Goal: Task Accomplishment & Management: Manage account settings

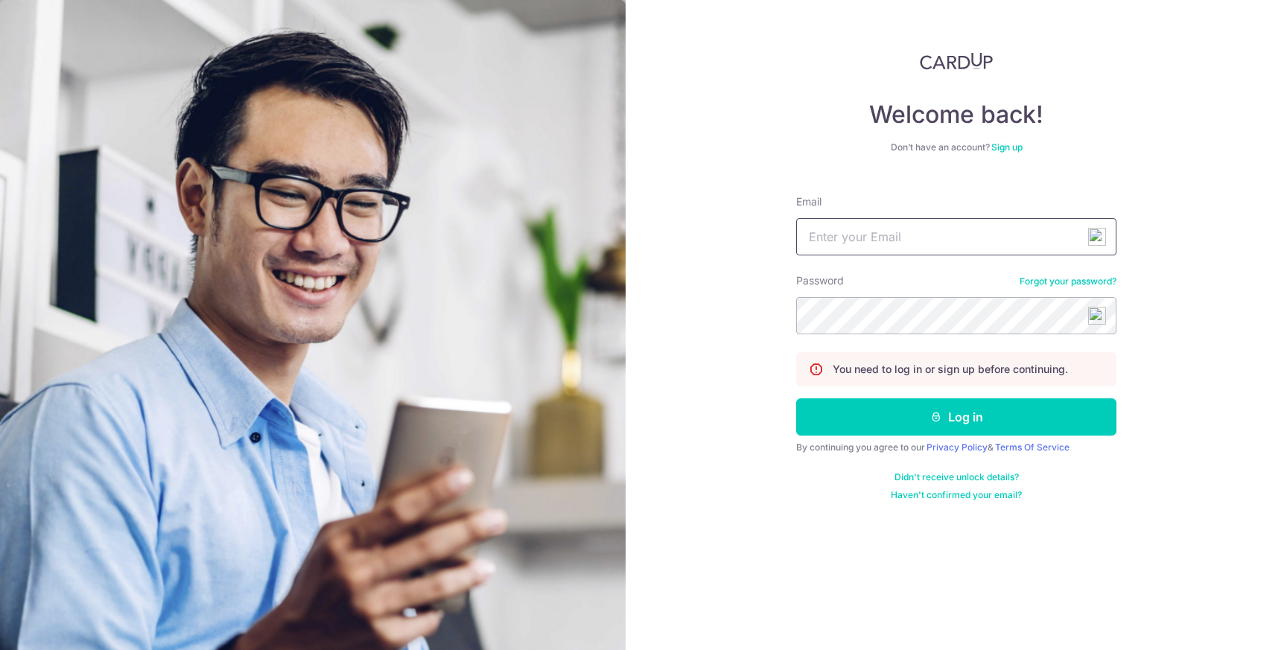
type input "[EMAIL_ADDRESS][DOMAIN_NAME]"
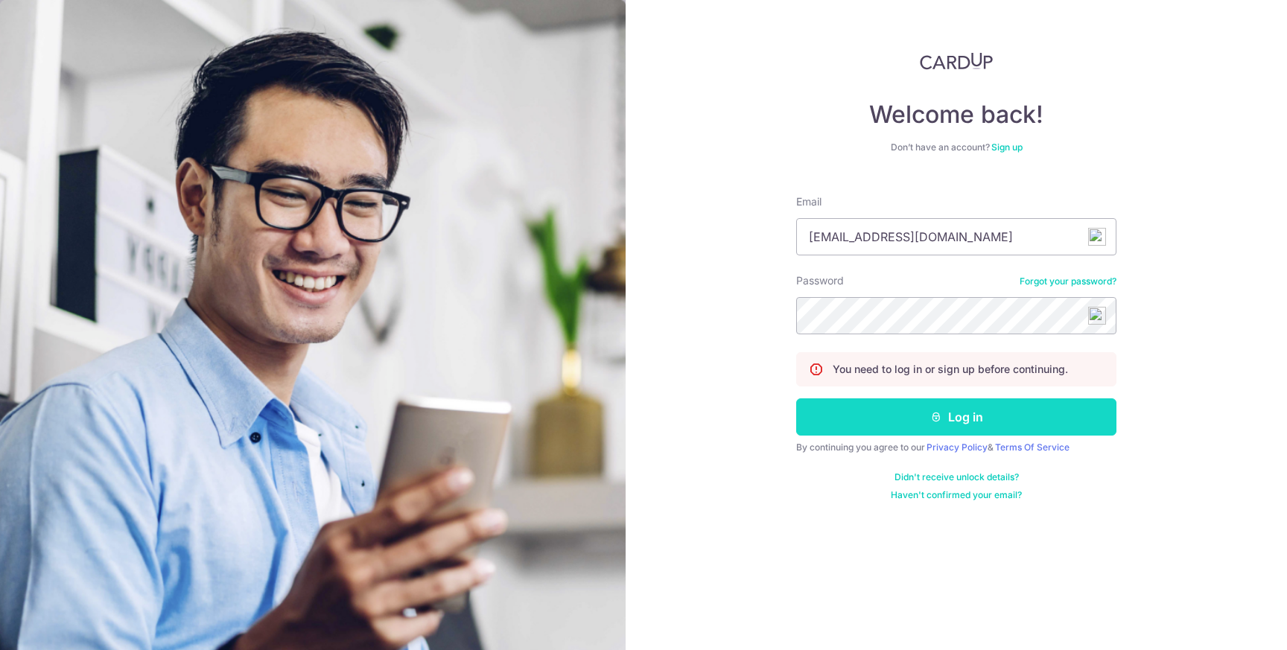
click at [876, 407] on button "Log in" at bounding box center [956, 417] width 320 height 37
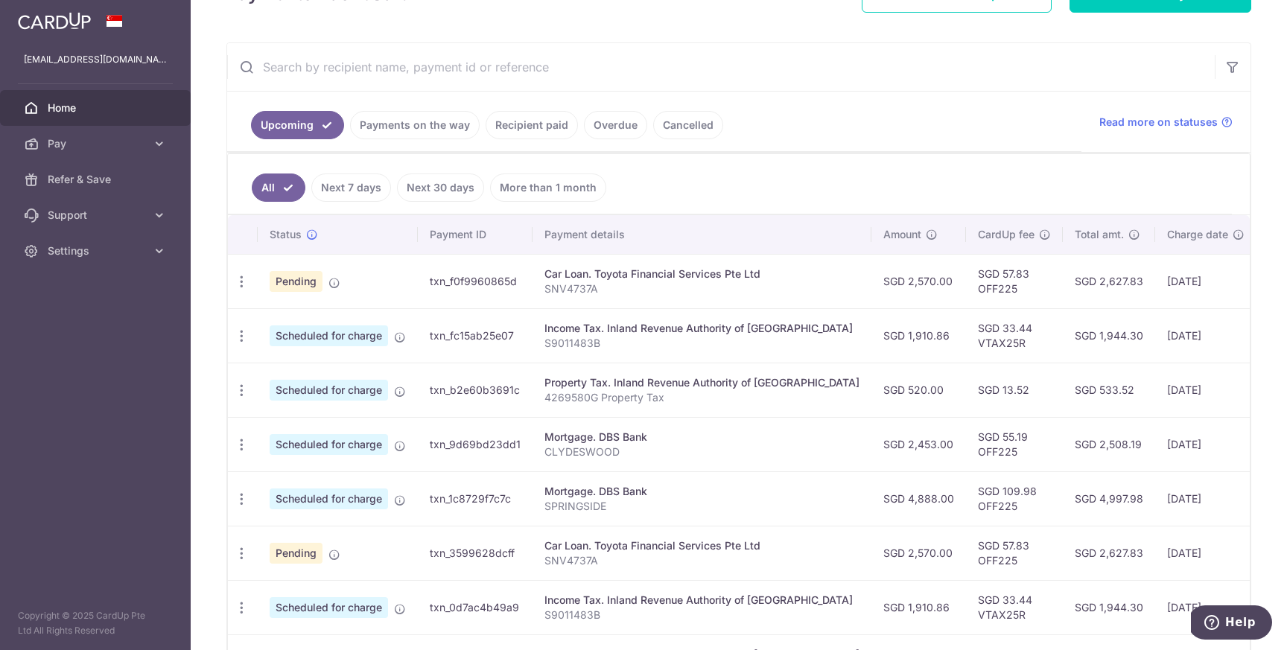
scroll to position [246, 0]
click at [152, 145] on icon at bounding box center [159, 143] width 15 height 15
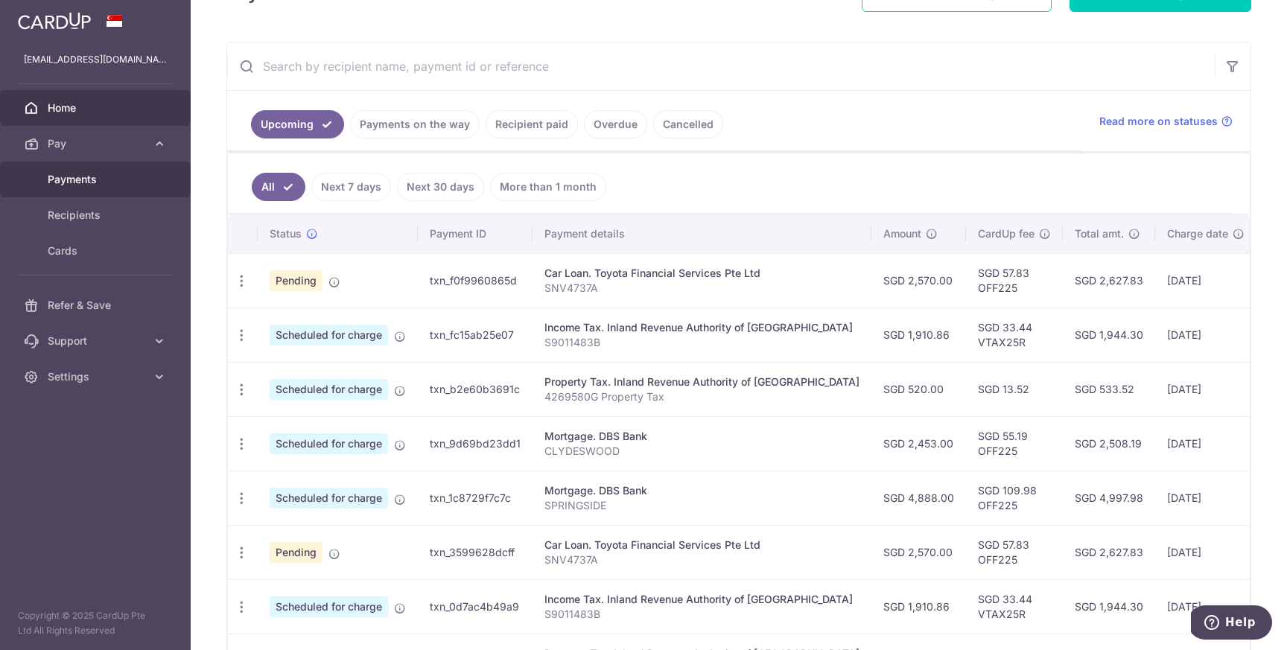
click at [79, 181] on span "Payments" at bounding box center [97, 179] width 98 height 15
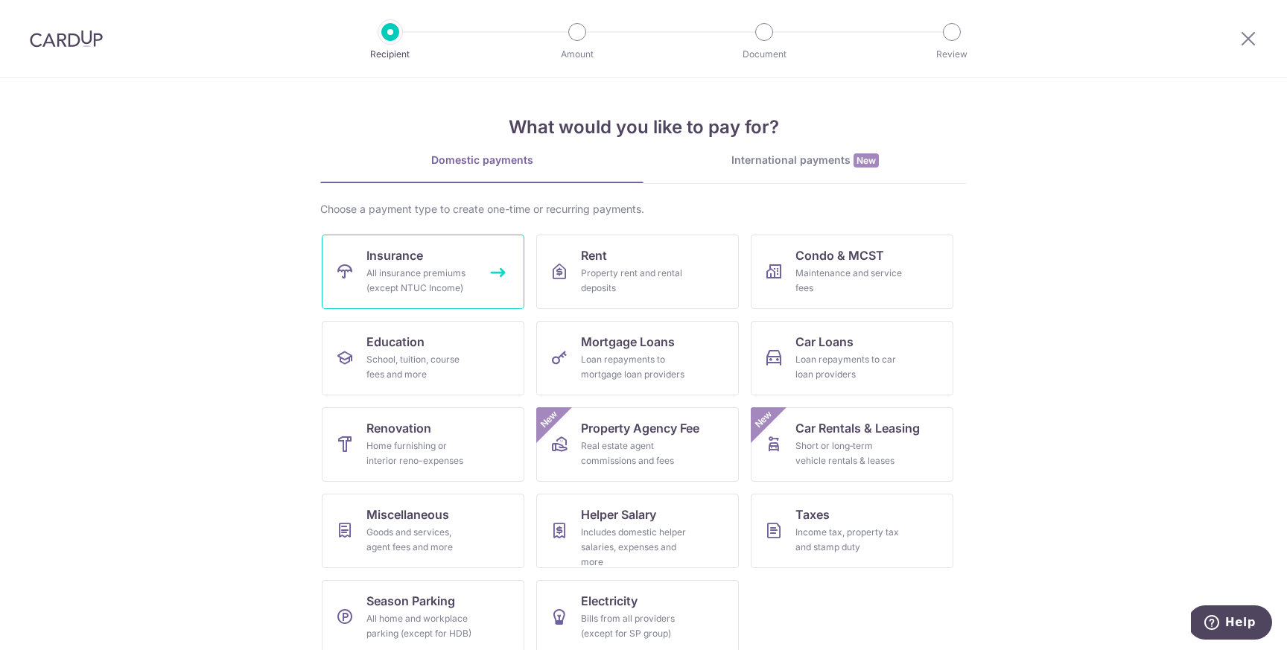
click at [437, 261] on link "Insurance All insurance premiums (except NTUC Income)" at bounding box center [423, 272] width 203 height 74
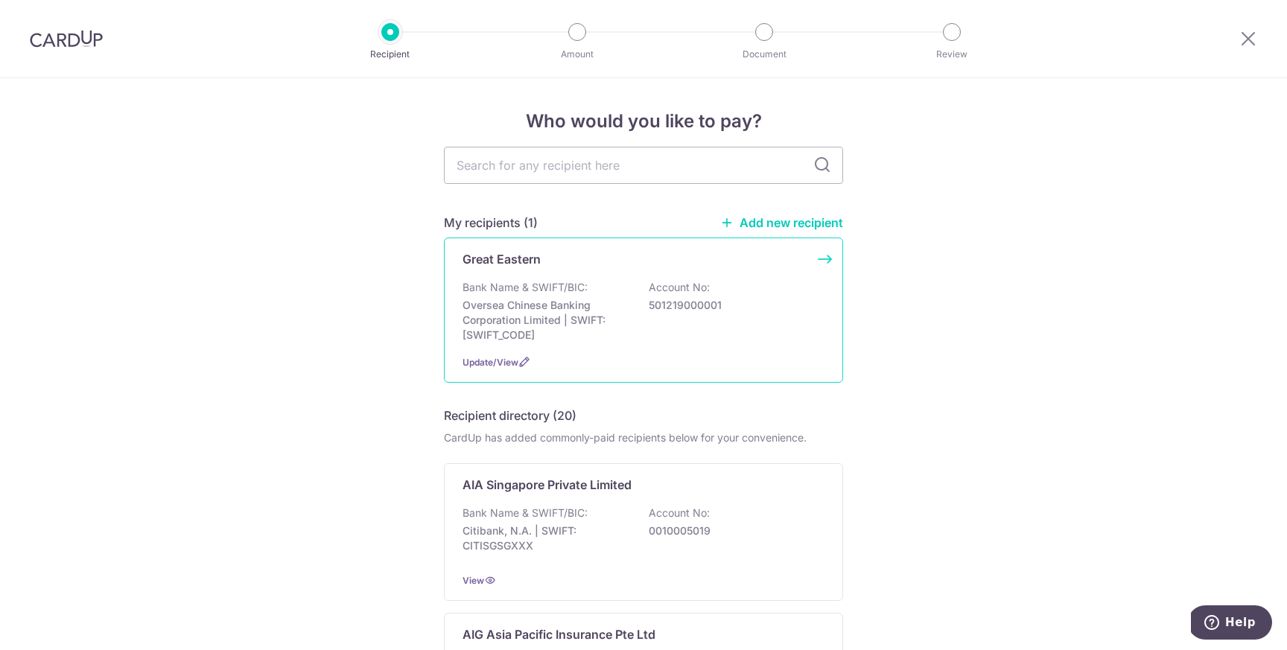
click at [617, 295] on div "Bank Name & SWIFT/BIC: Oversea Chinese Banking Corporation Limited | SWIFT: OCB…" at bounding box center [644, 311] width 362 height 63
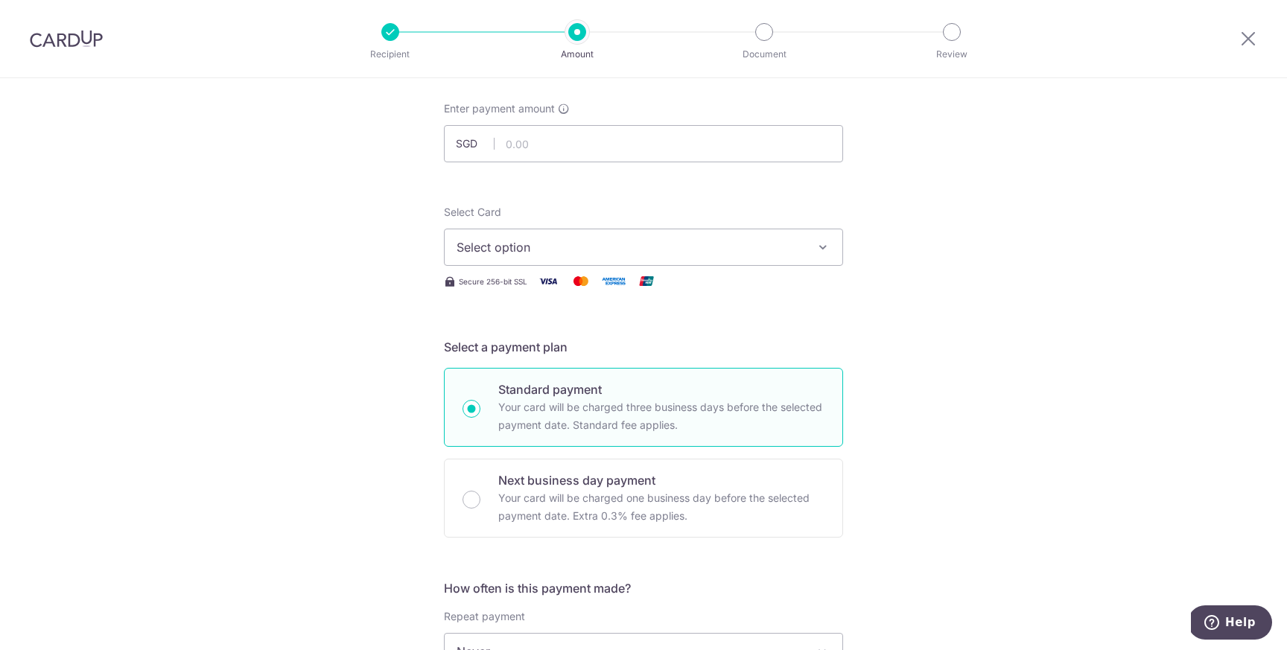
scroll to position [79, 0]
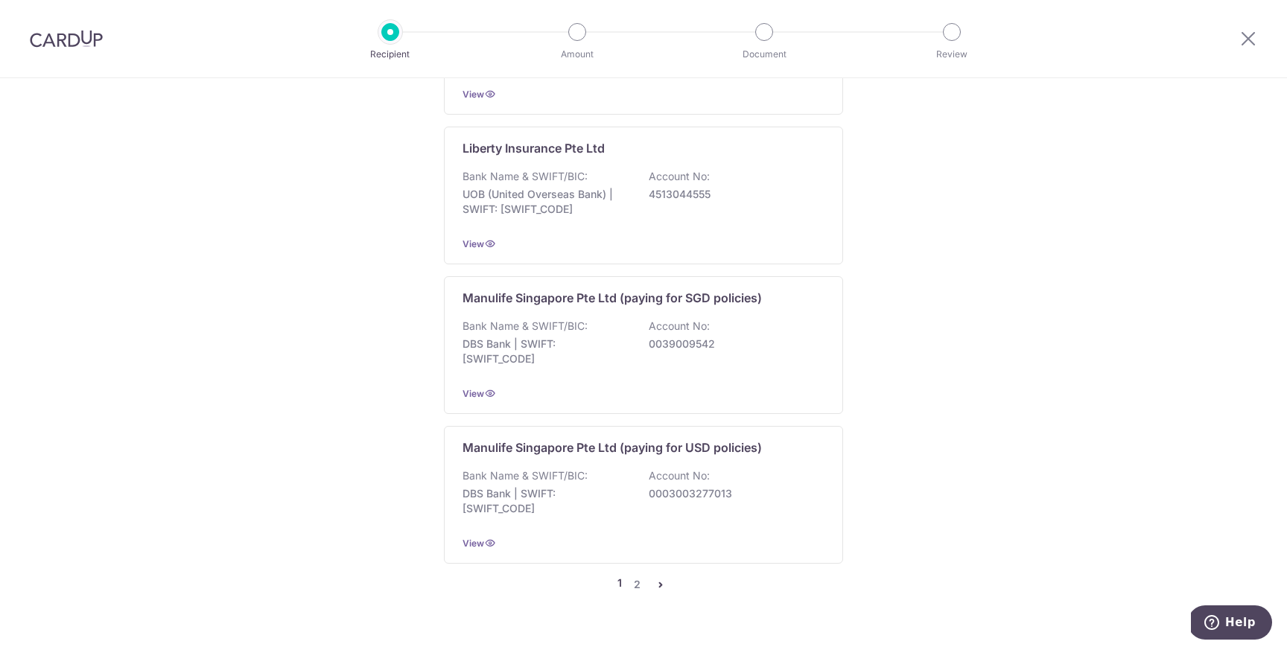
scroll to position [1424, 0]
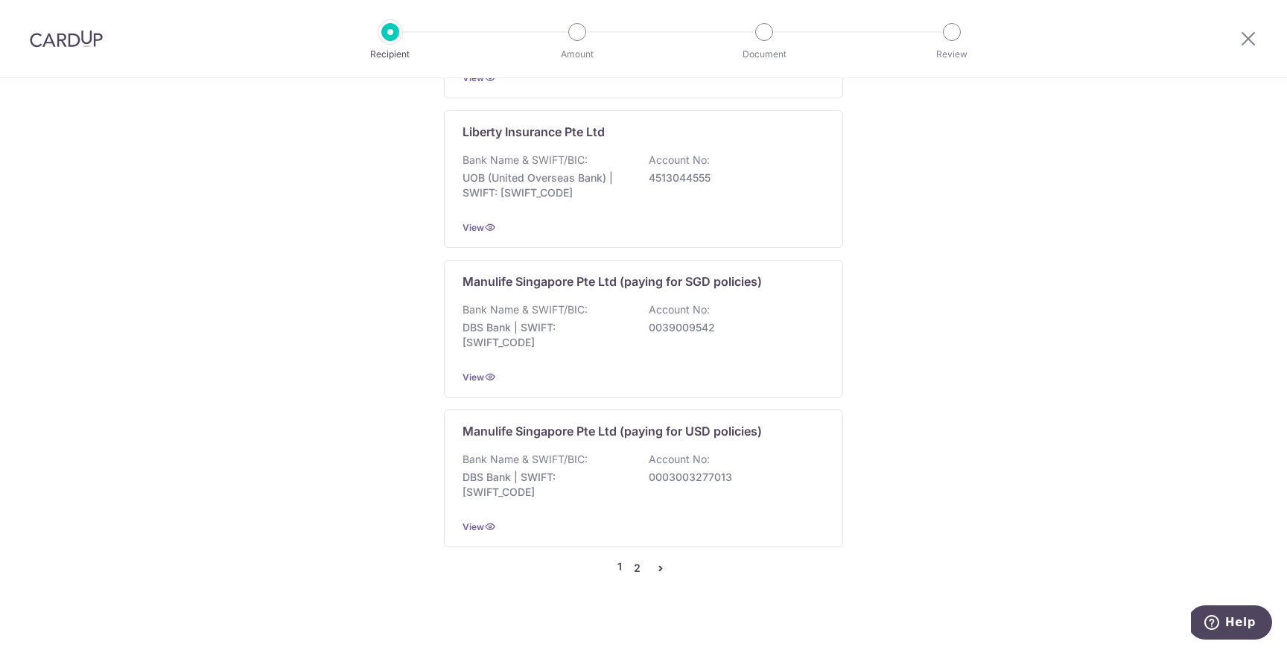
click at [634, 559] on link "2" at bounding box center [637, 568] width 18 height 18
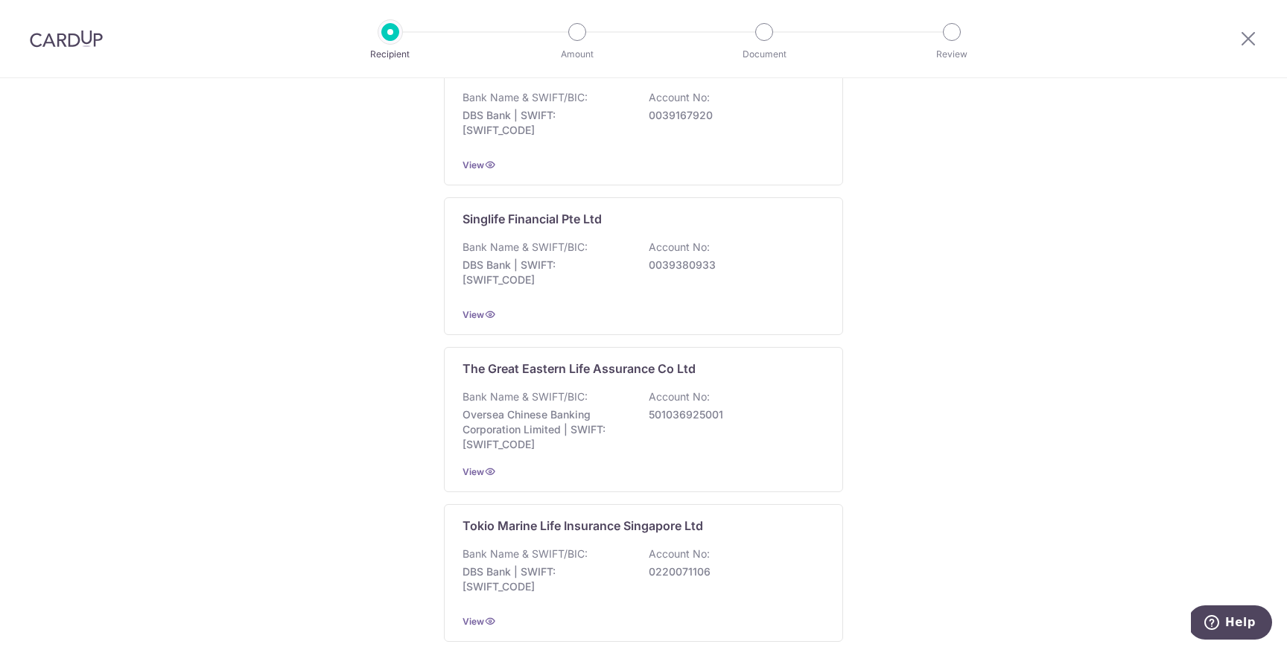
scroll to position [1431, 0]
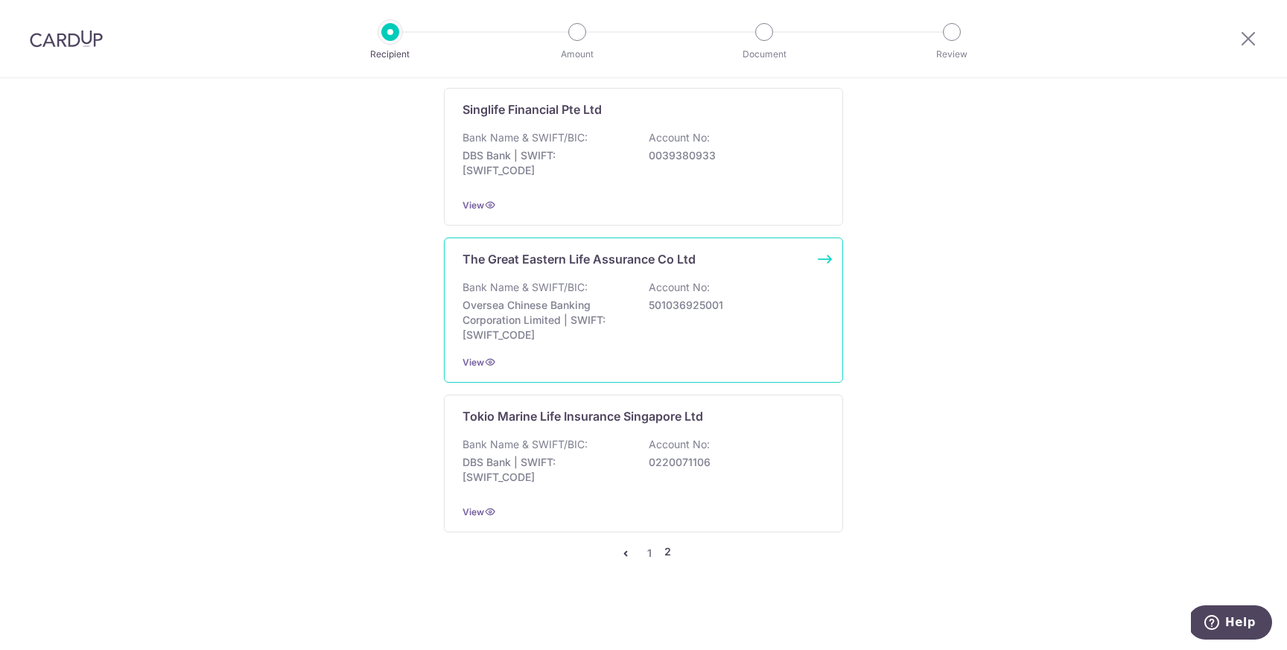
click at [622, 270] on div "The Great Eastern Life Assurance Co Ltd Bank Name & SWIFT/BIC: Oversea Chinese …" at bounding box center [643, 310] width 399 height 145
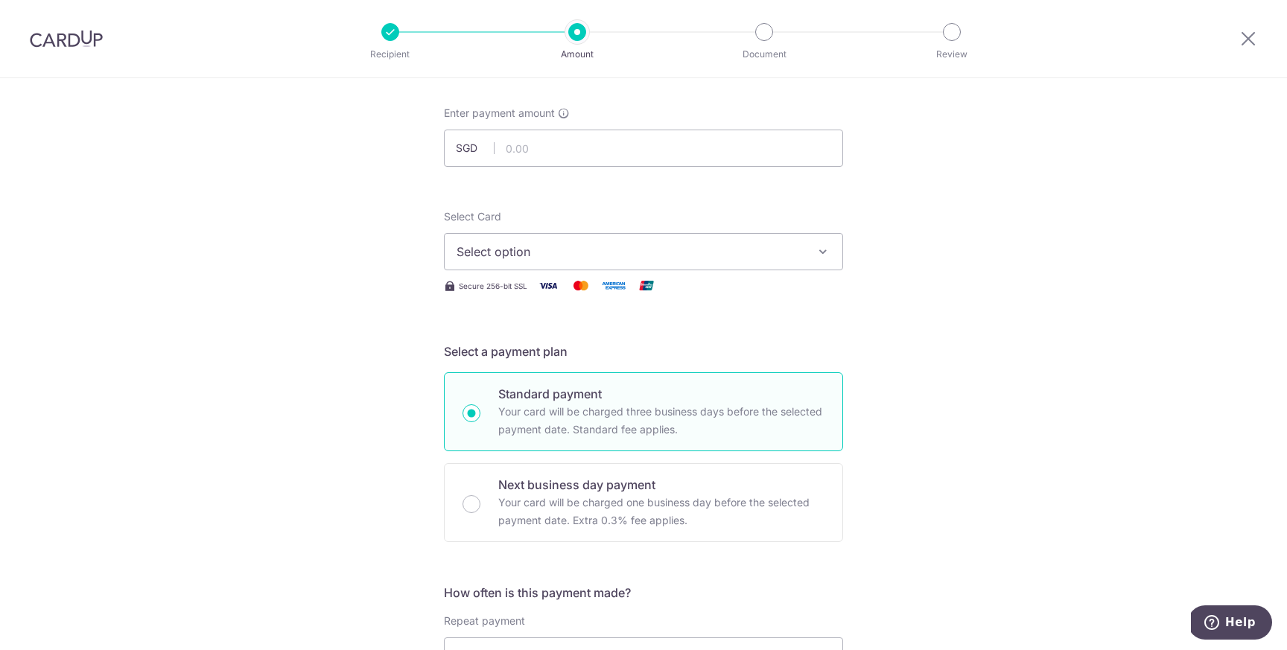
scroll to position [72, 0]
click at [623, 145] on input "text" at bounding box center [643, 146] width 399 height 37
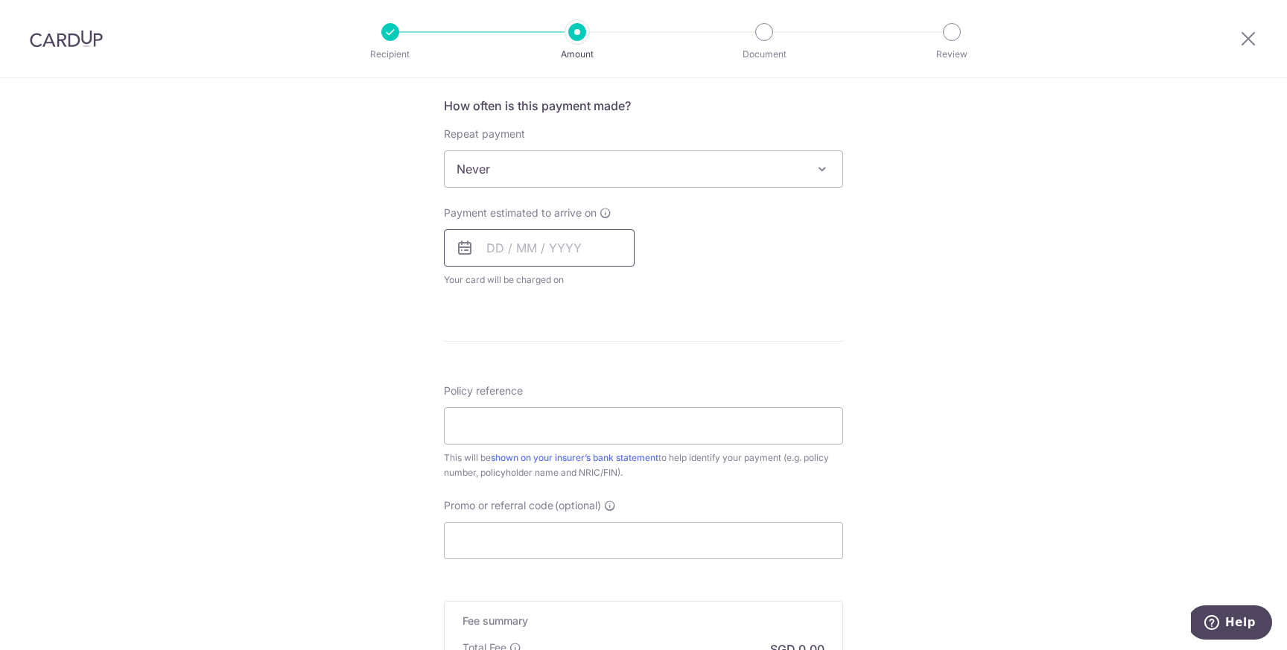
scroll to position [562, 0]
click at [524, 231] on input "text" at bounding box center [539, 244] width 191 height 37
type input "4,047.00"
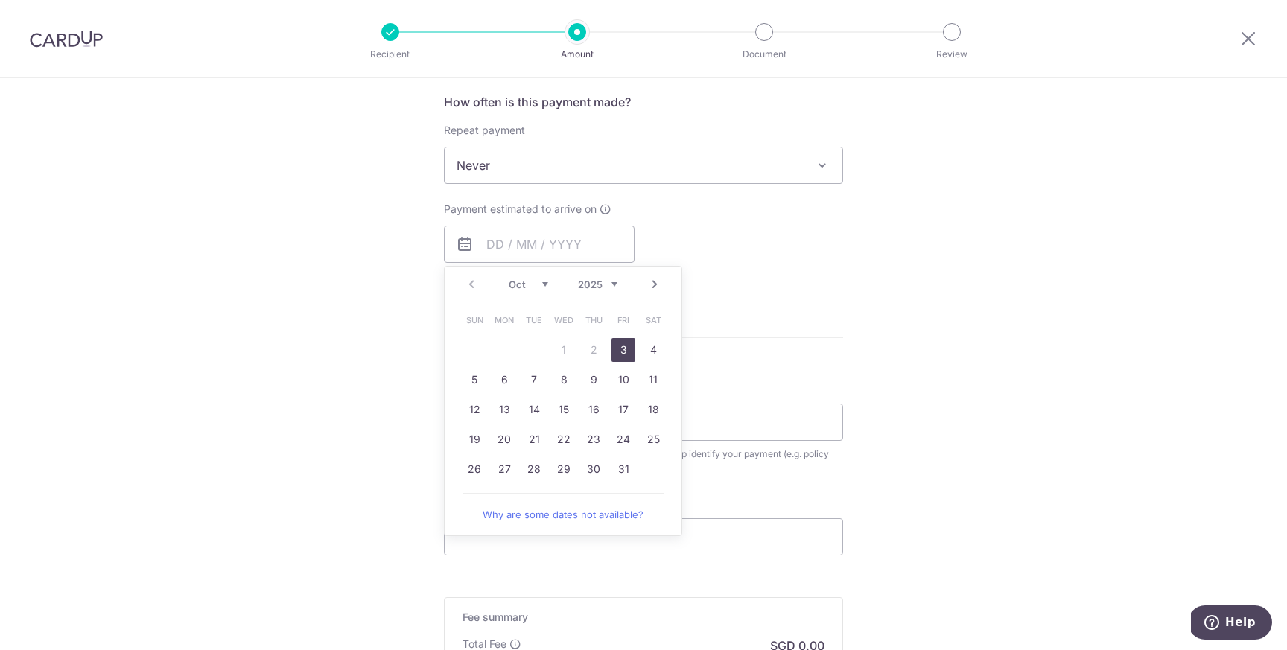
click at [618, 346] on link "3" at bounding box center [624, 350] width 24 height 24
type input "[DATE]"
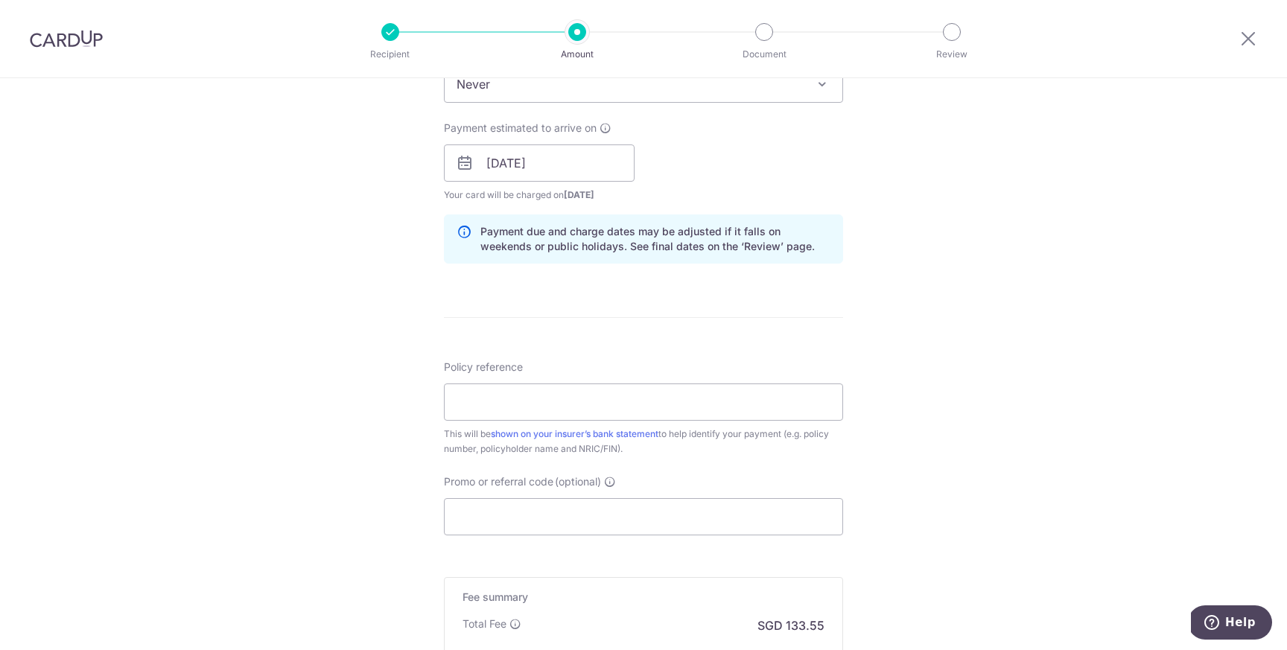
scroll to position [650, 0]
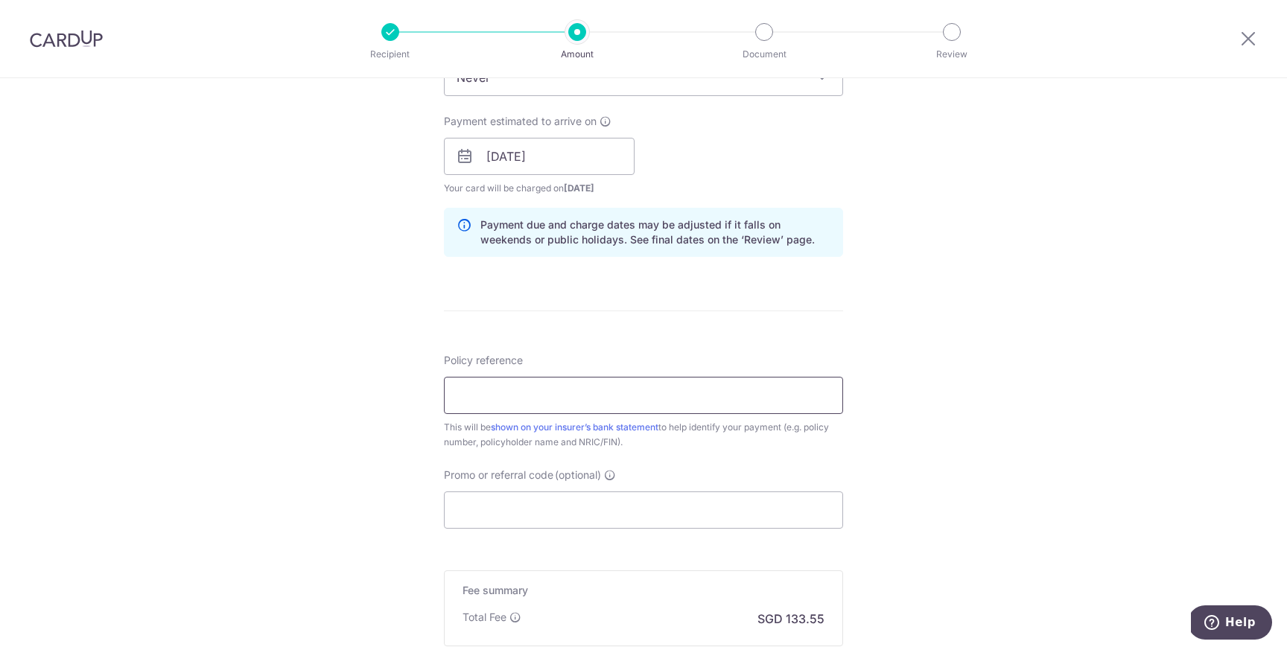
click at [612, 396] on input "Policy reference" at bounding box center [643, 395] width 399 height 37
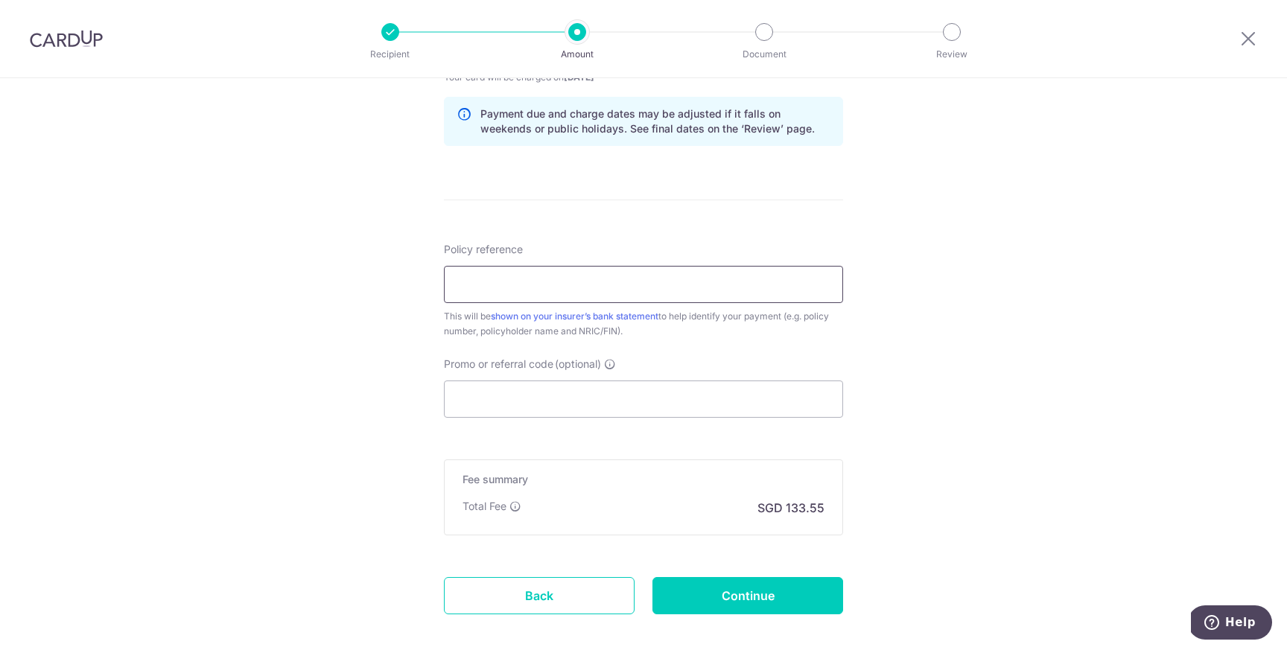
scroll to position [759, 0]
paste input "0214819333"
type input "0214819333"
click at [560, 410] on input "Promo or referral code (optional)" at bounding box center [643, 400] width 399 height 37
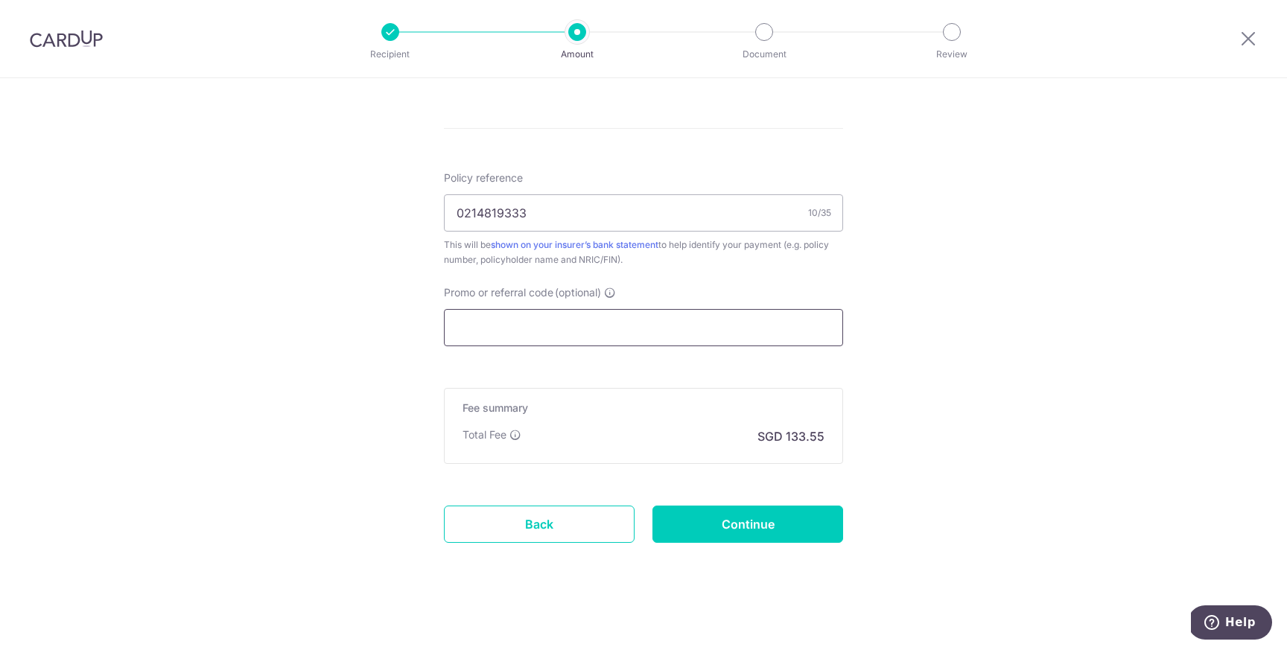
scroll to position [837, 0]
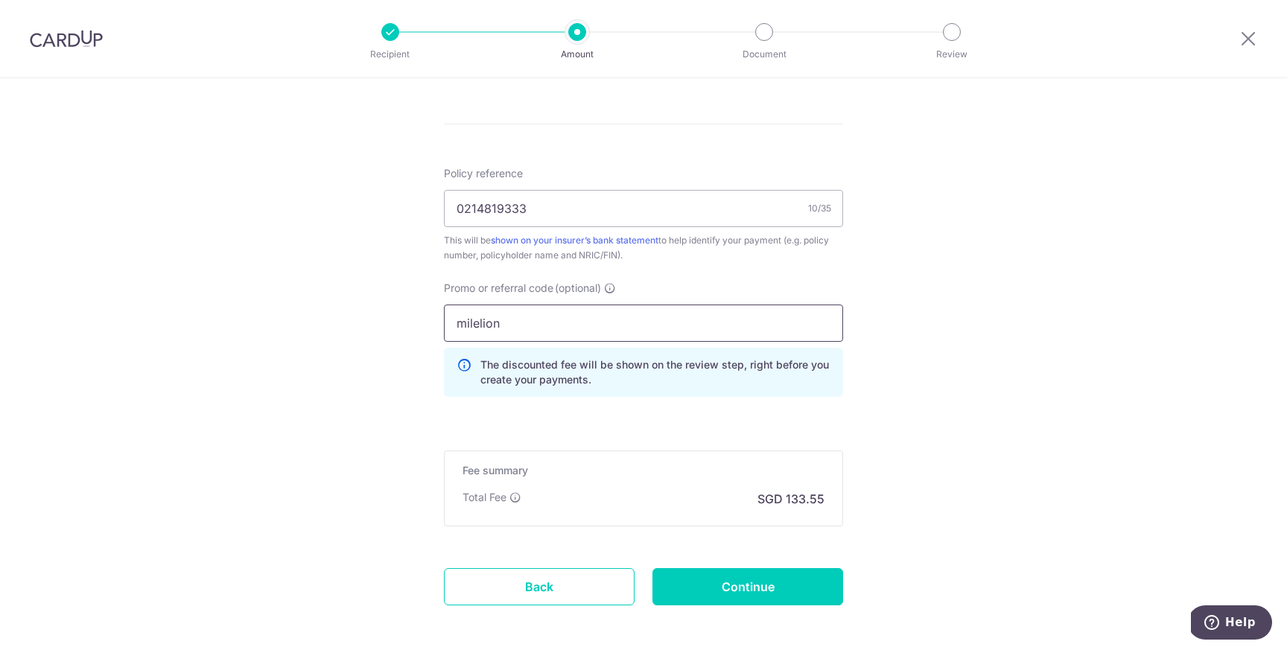
click at [541, 320] on input "milelion" at bounding box center [643, 323] width 399 height 37
type input "MILELION"
click at [673, 589] on input "Continue" at bounding box center [748, 586] width 191 height 37
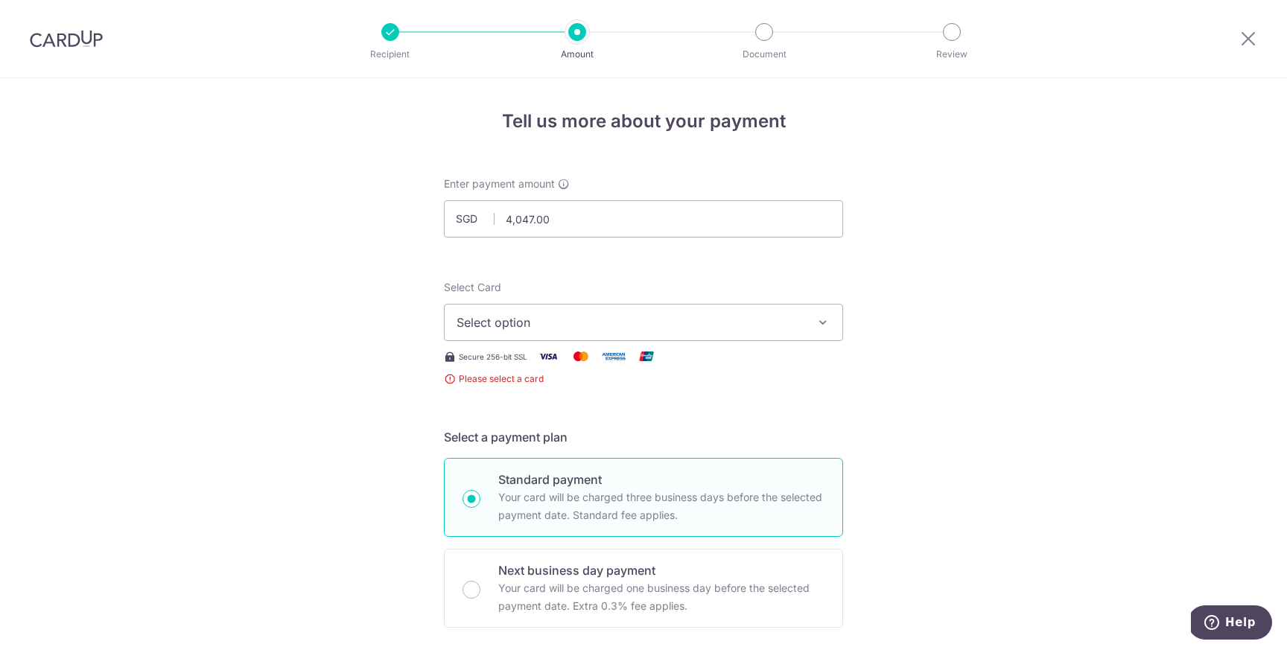
click at [761, 337] on button "Select option" at bounding box center [643, 322] width 399 height 37
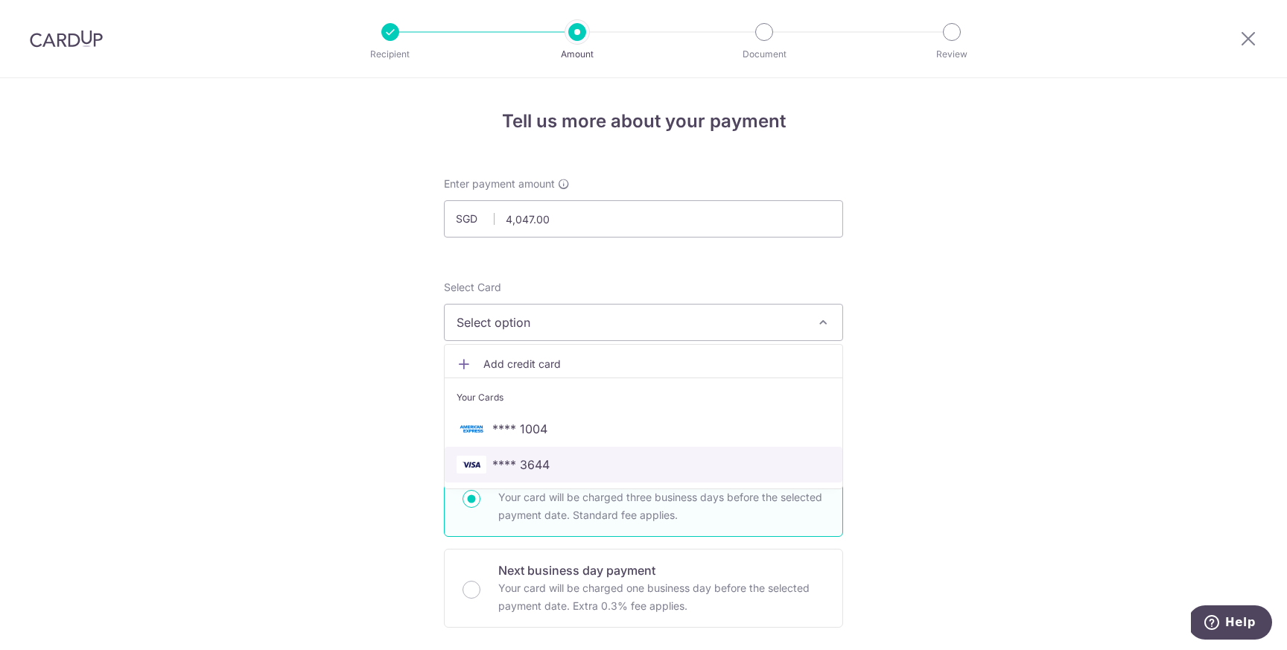
click at [719, 460] on span "**** 3644" at bounding box center [644, 465] width 374 height 18
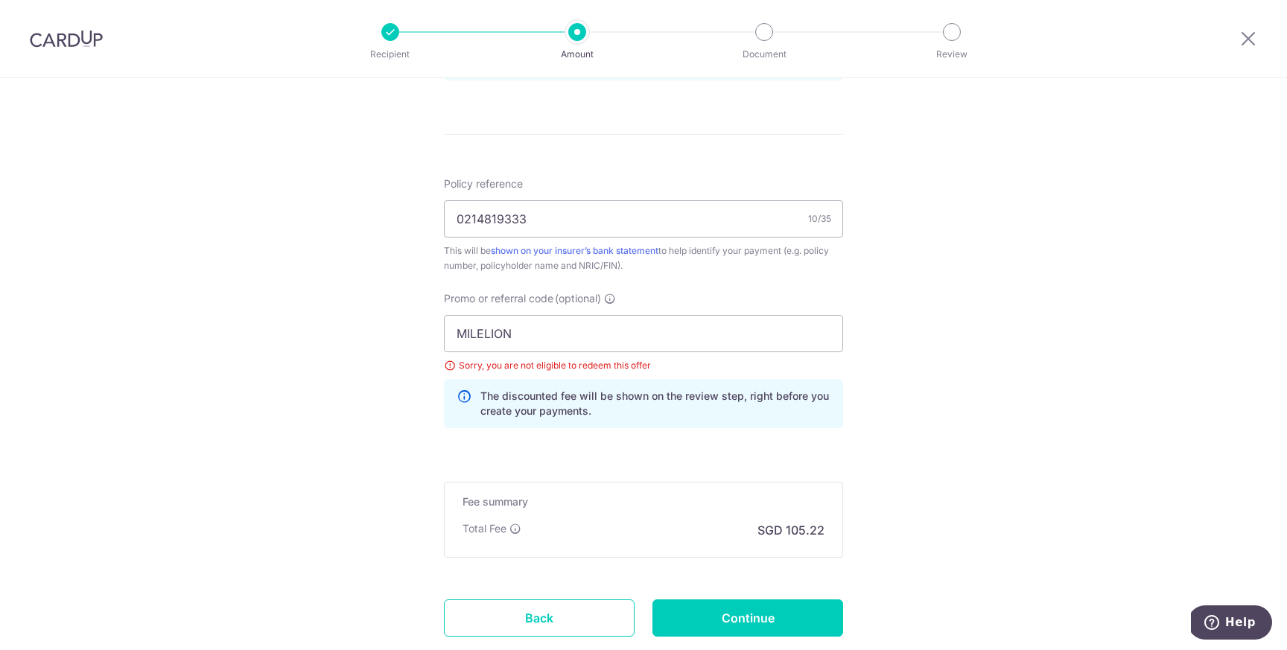
scroll to position [834, 0]
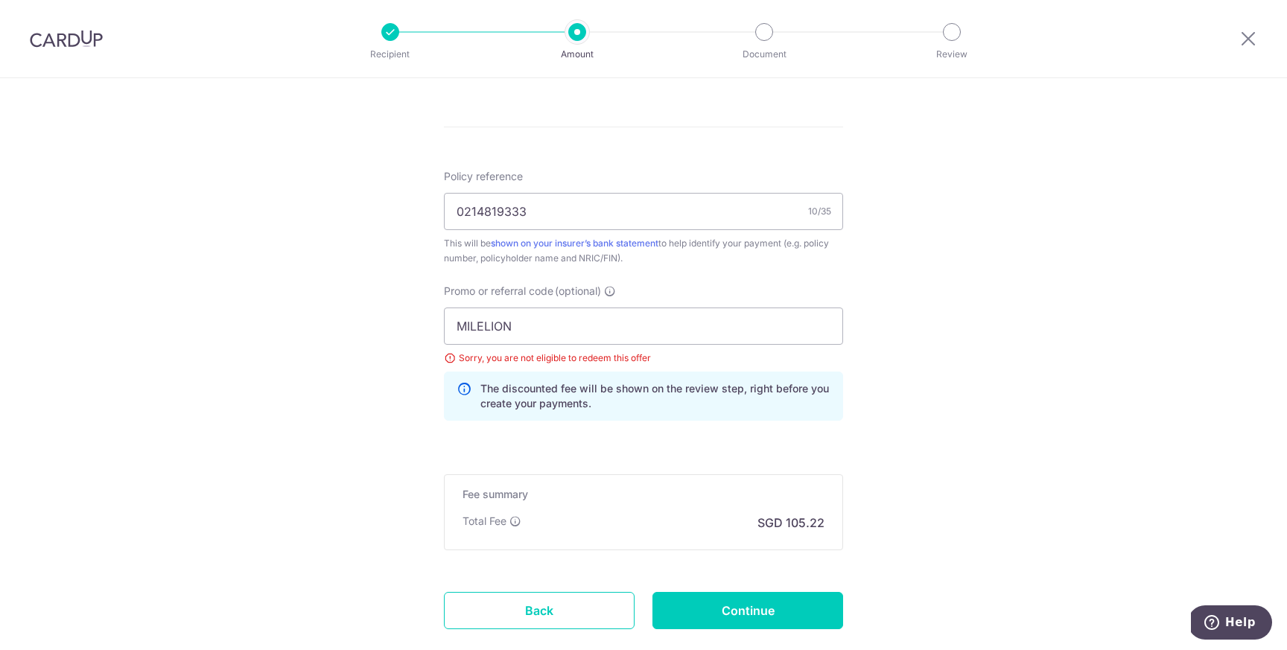
click at [719, 436] on form "Enter payment amount SGD 4,047.00 4047.00 Select Card **** 3644 Add credit card…" at bounding box center [643, 7] width 399 height 1328
click at [720, 624] on input "Continue" at bounding box center [748, 610] width 191 height 37
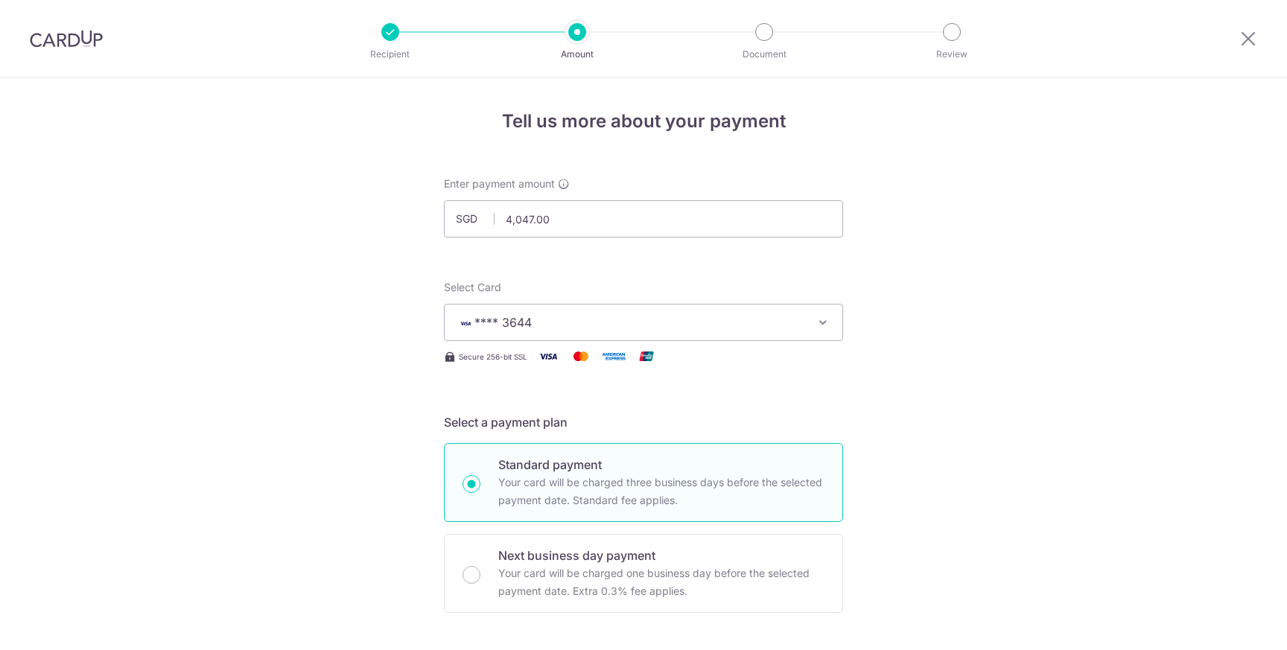
scroll to position [924, 0]
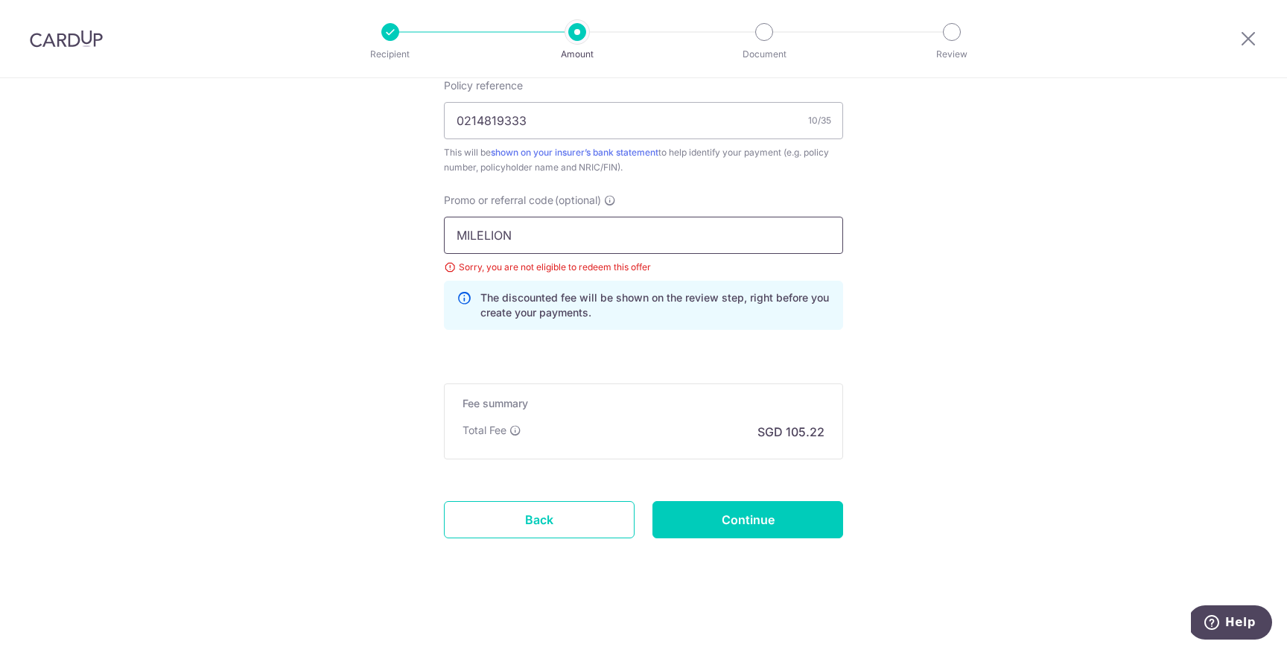
drag, startPoint x: 570, startPoint y: 234, endPoint x: 455, endPoint y: 227, distance: 114.9
click at [455, 227] on input "MILELION" at bounding box center [643, 235] width 399 height 37
type input "OFF225"
click at [771, 518] on input "Continue" at bounding box center [748, 519] width 191 height 37
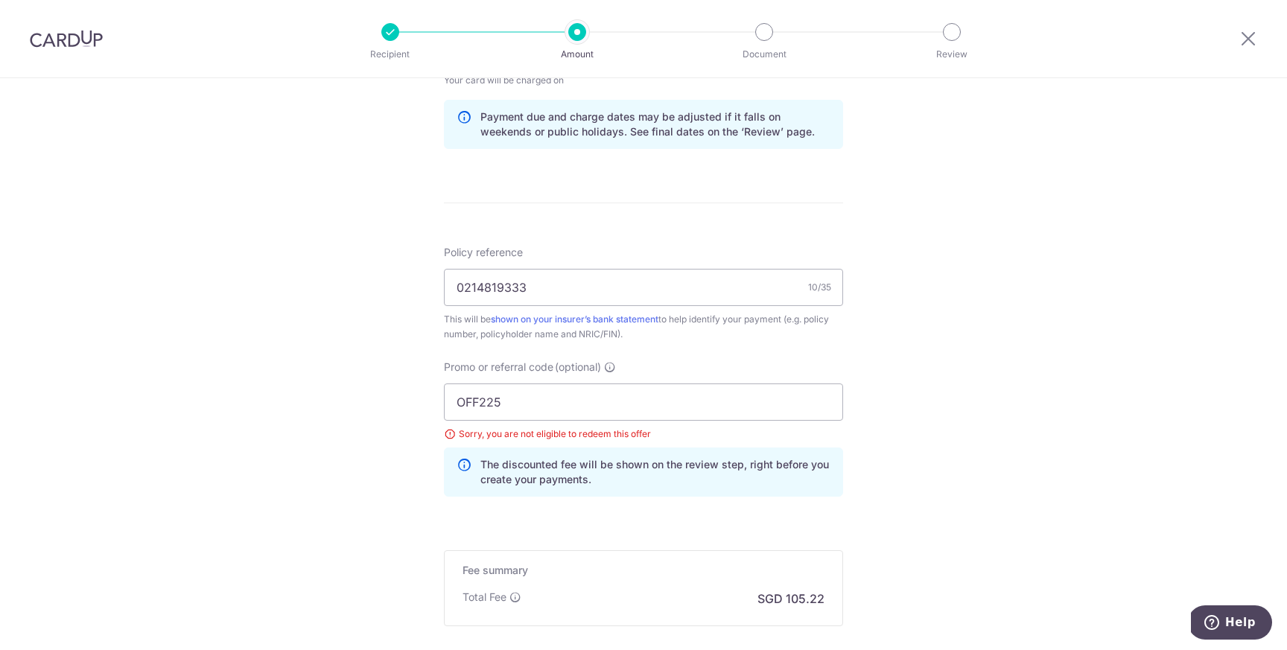
scroll to position [757, 0]
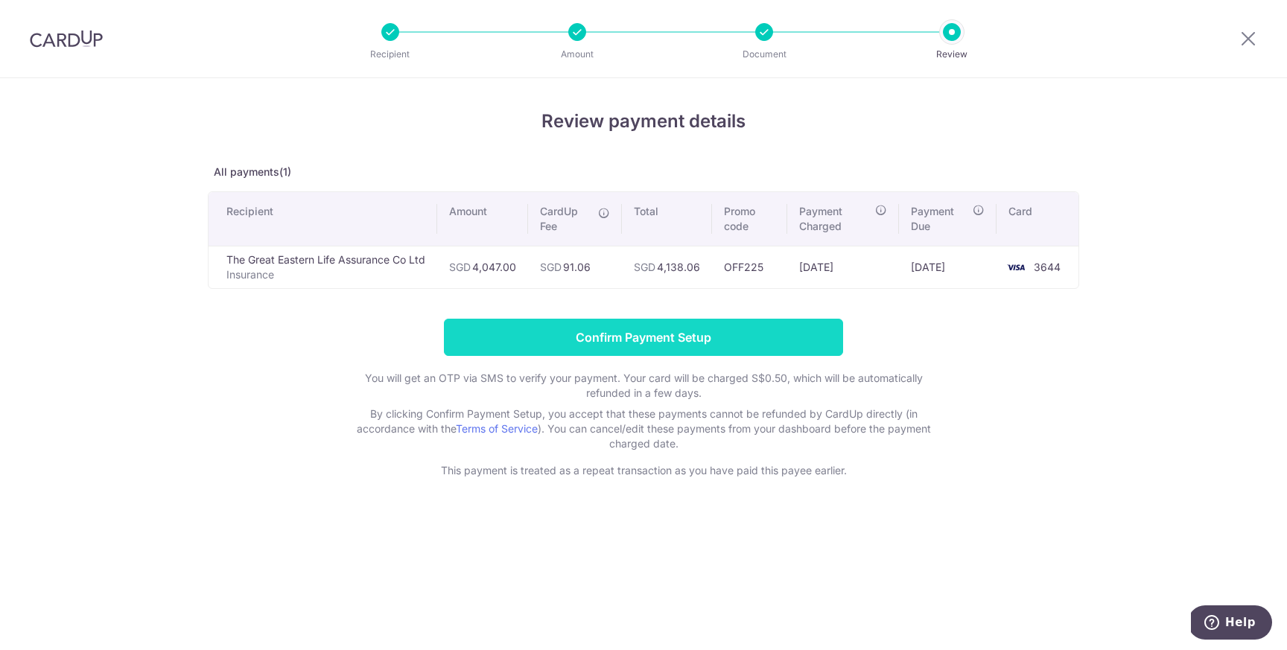
click at [655, 350] on input "Confirm Payment Setup" at bounding box center [643, 337] width 399 height 37
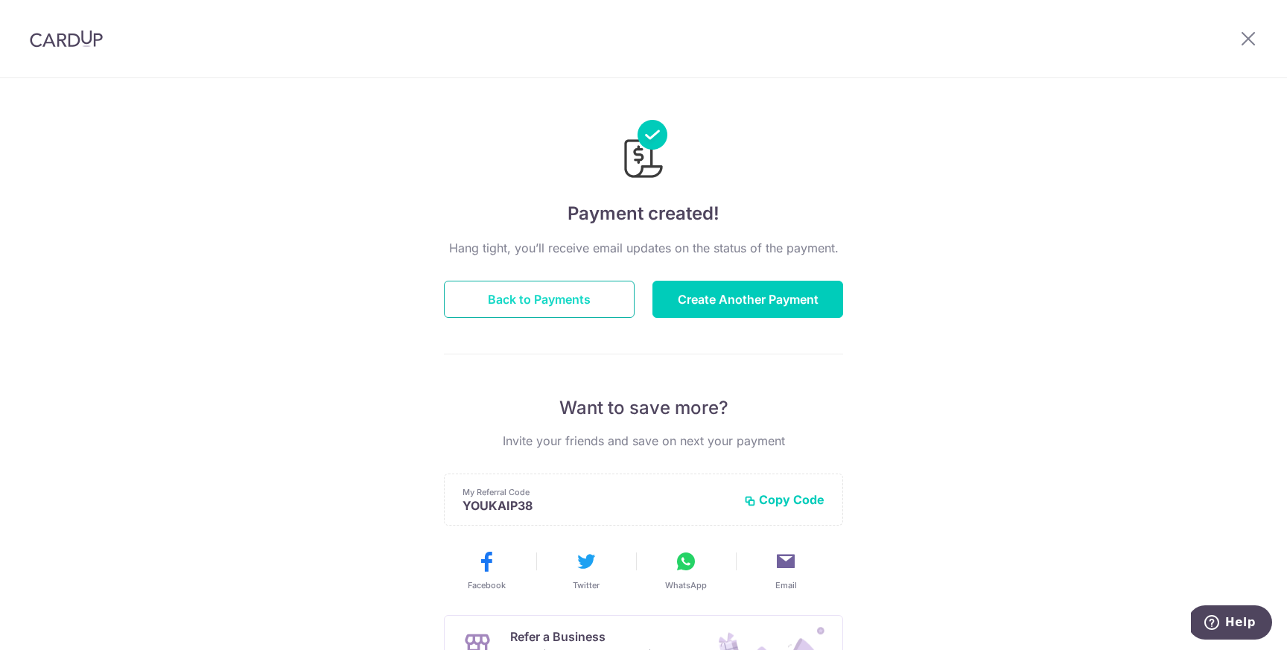
click at [558, 294] on button "Back to Payments" at bounding box center [539, 299] width 191 height 37
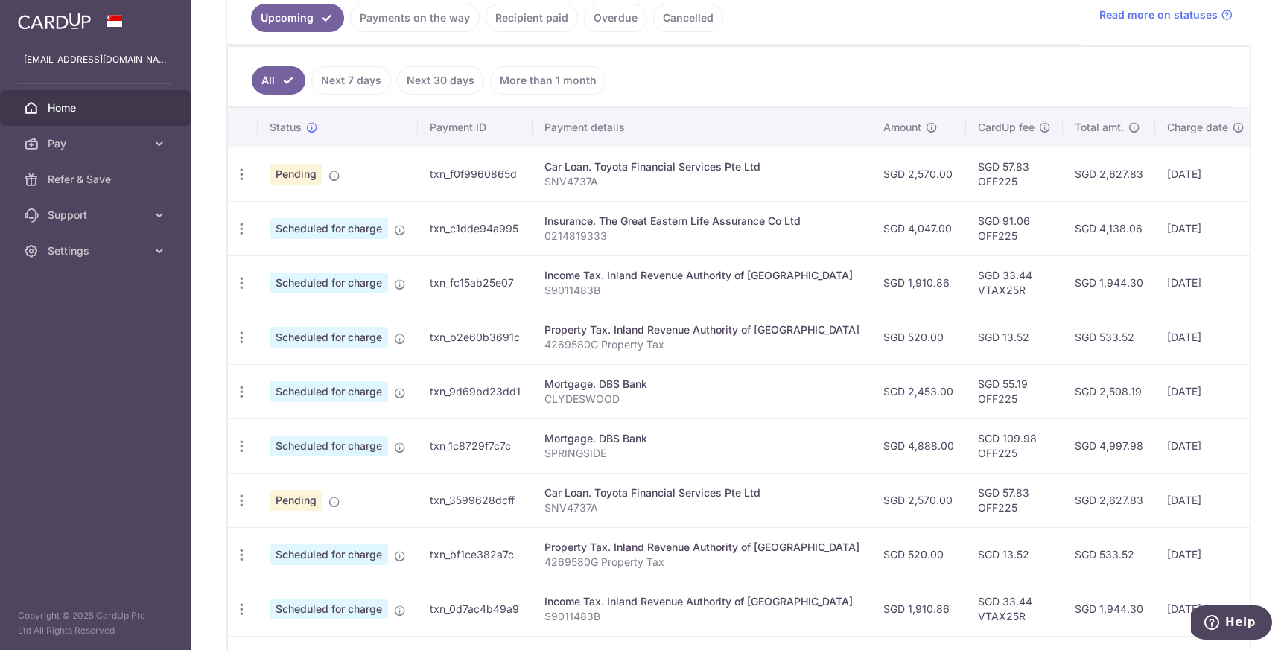
scroll to position [354, 0]
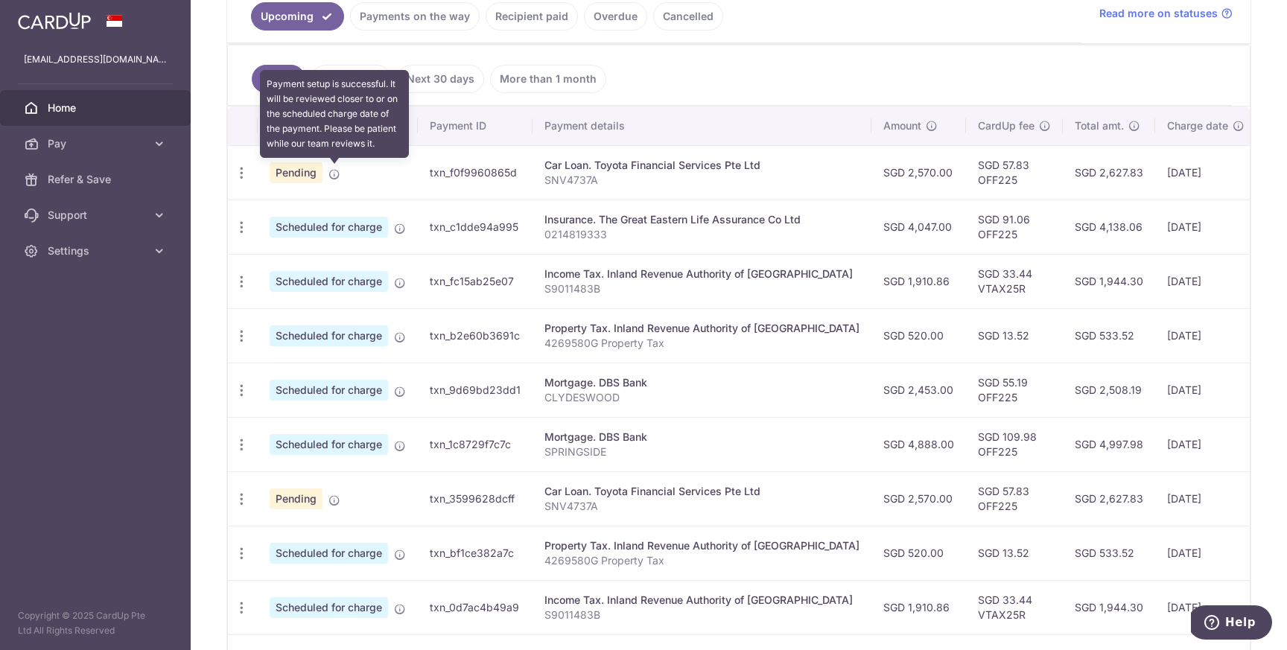
click at [334, 169] on icon at bounding box center [335, 174] width 12 height 12
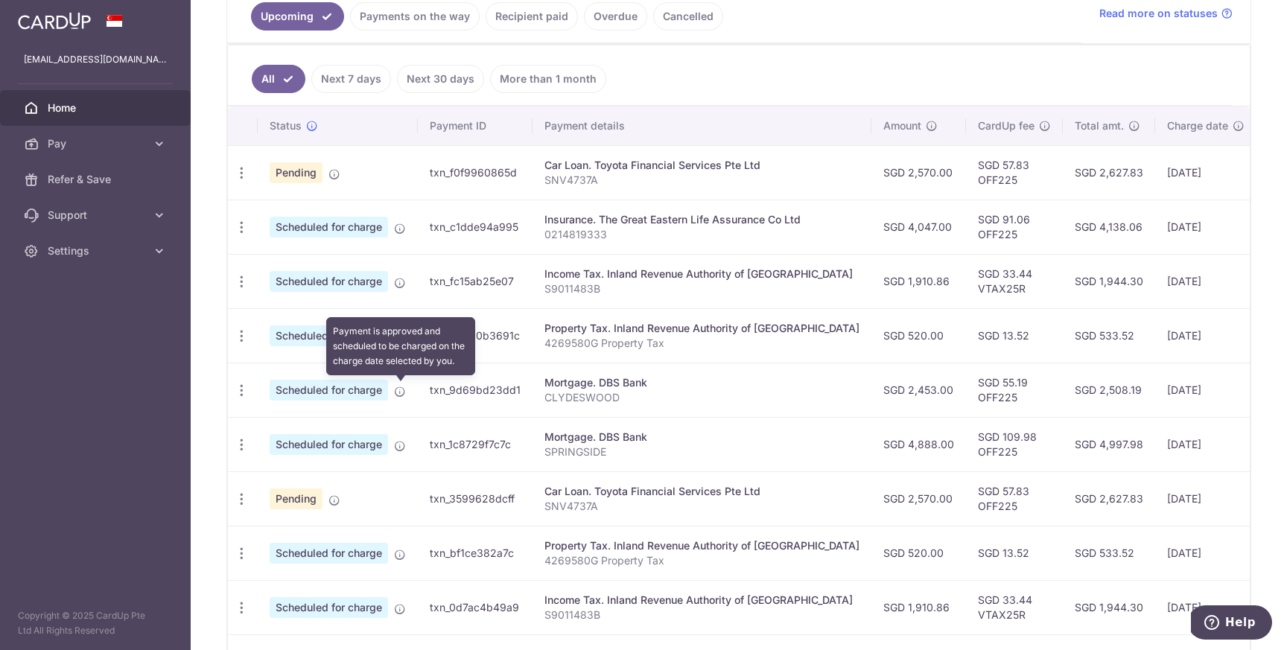
click at [402, 393] on icon at bounding box center [400, 392] width 12 height 12
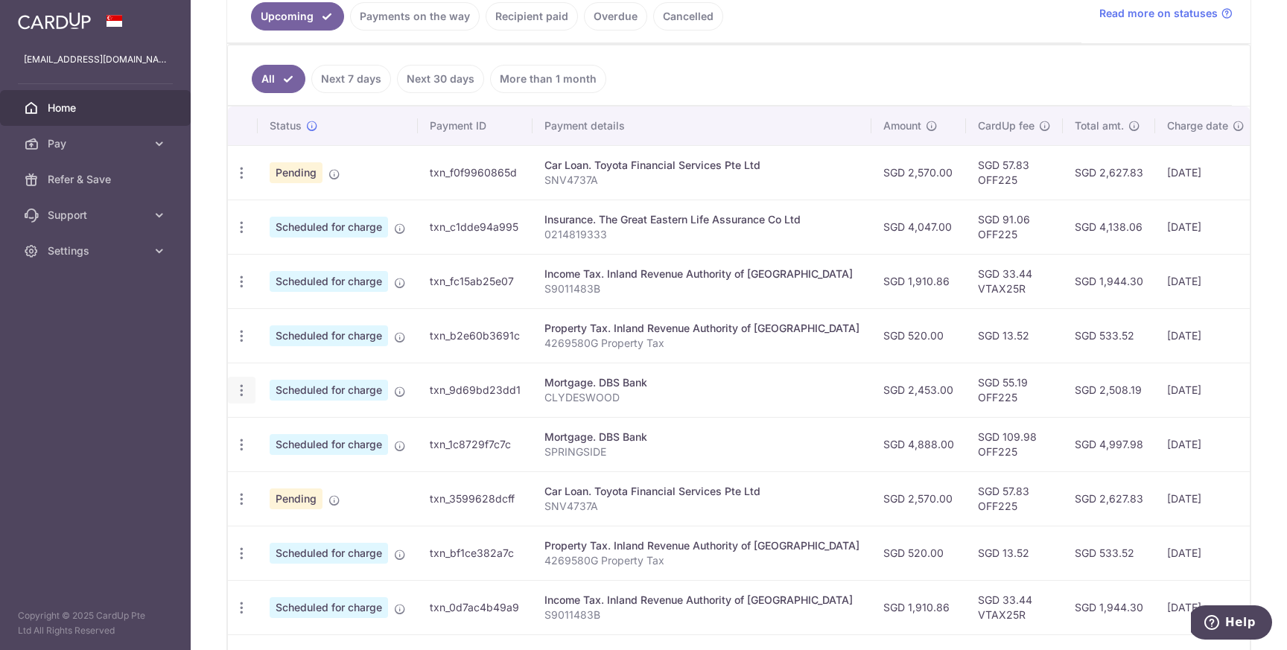
click at [244, 390] on icon "button" at bounding box center [242, 391] width 16 height 16
click at [282, 425] on span "Update payment" at bounding box center [320, 431] width 101 height 18
radio input "true"
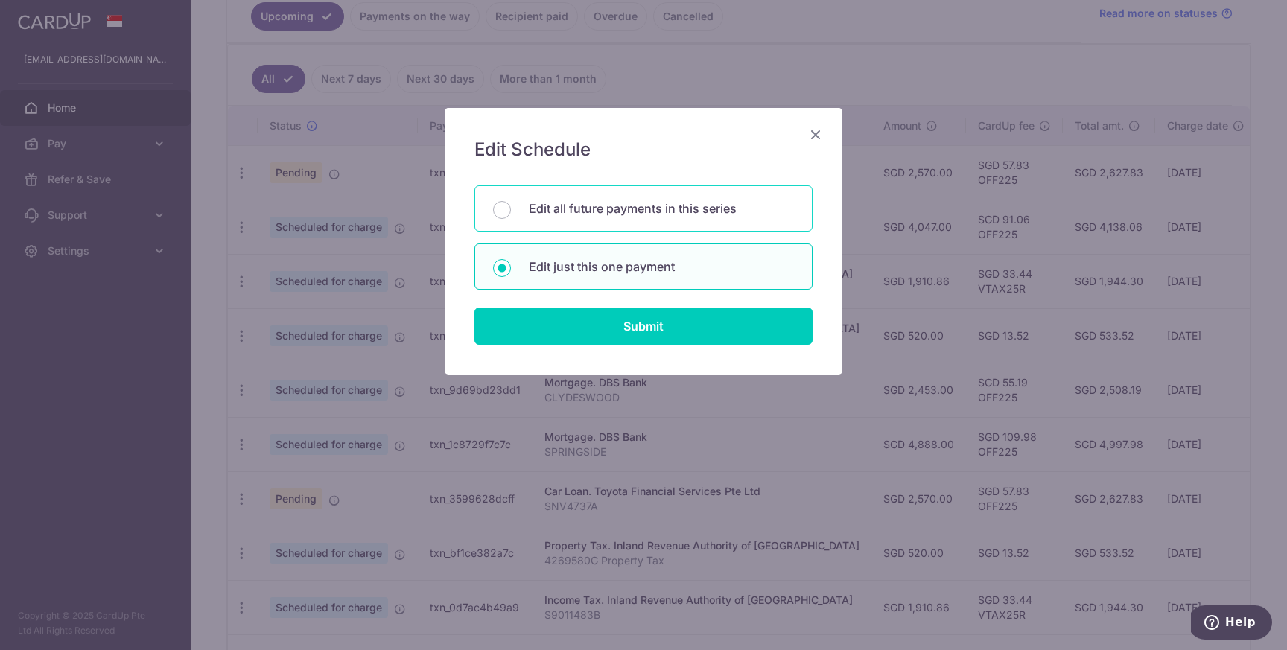
click at [649, 214] on p "Edit all future payments in this series" at bounding box center [661, 209] width 265 height 18
click at [511, 214] on input "Edit all future payments in this series" at bounding box center [502, 210] width 18 height 18
radio input "true"
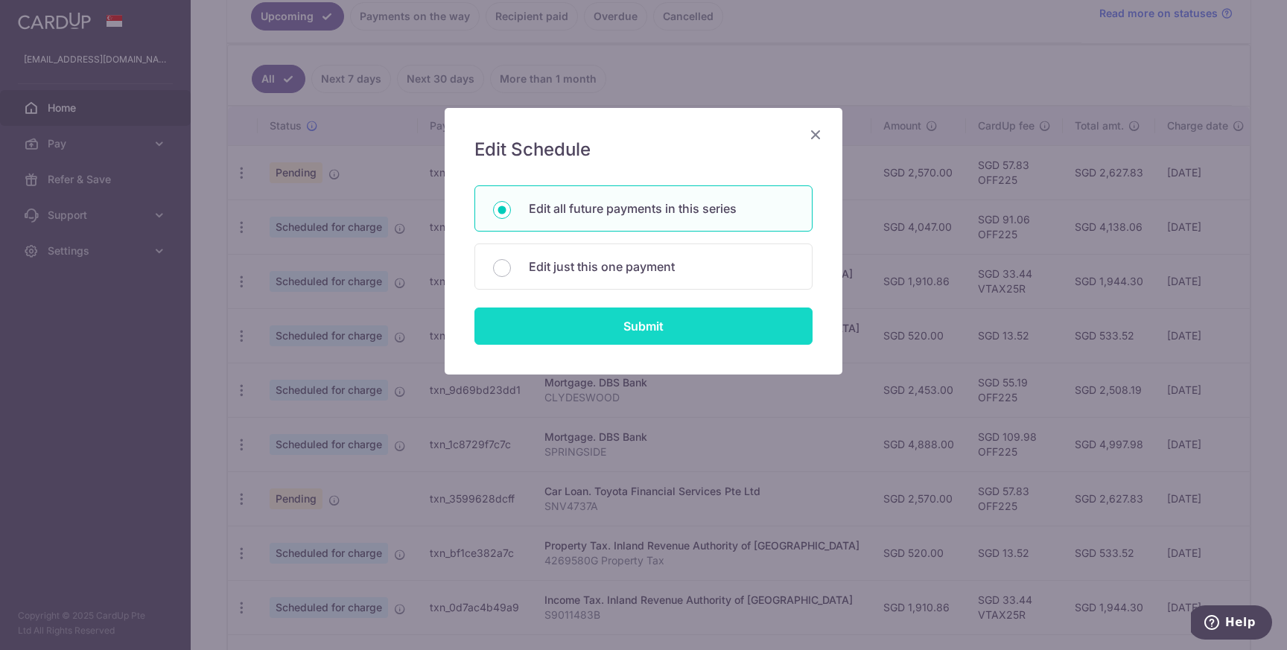
click at [638, 331] on input "Submit" at bounding box center [644, 326] width 338 height 37
radio input "true"
type input "2,453.00"
type input "CLYDESWOOD"
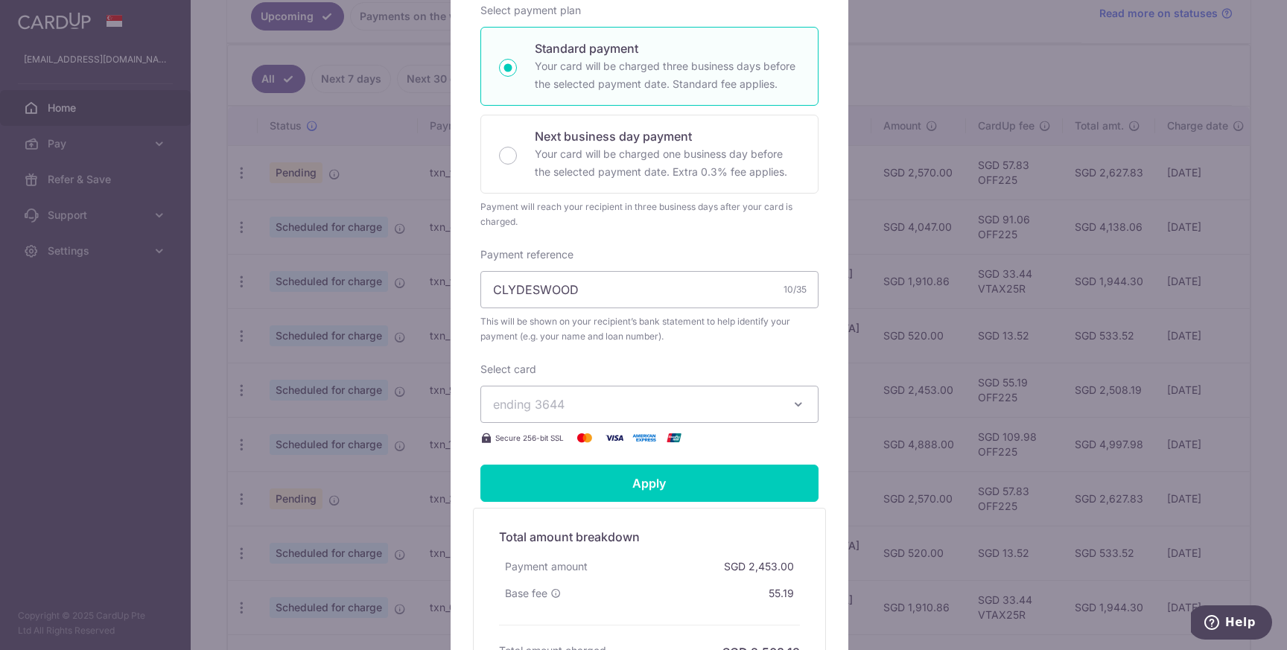
scroll to position [294, 0]
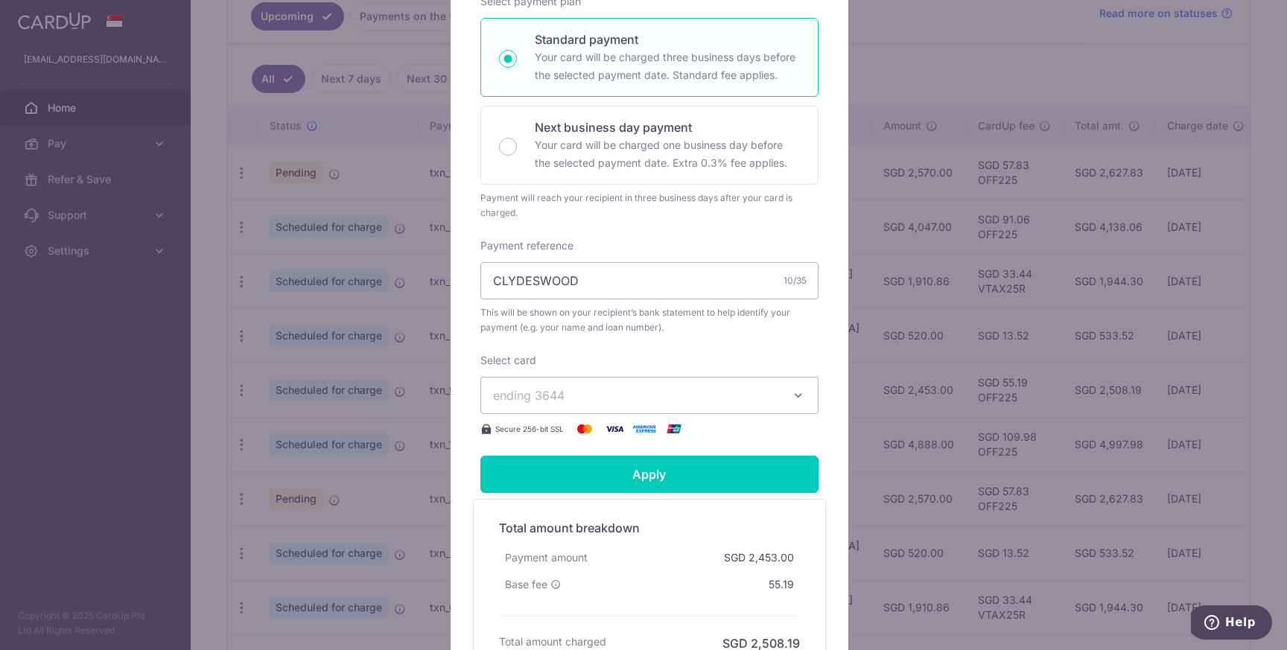
click at [625, 401] on span "ending 3644" at bounding box center [636, 396] width 286 height 18
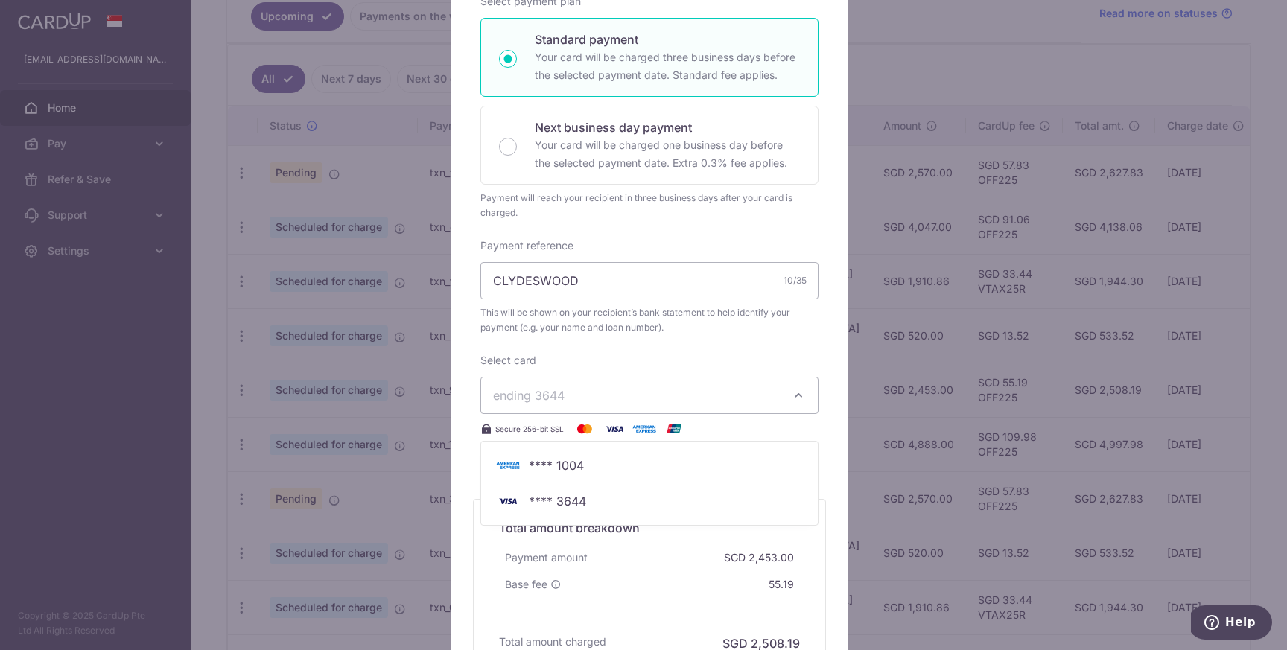
click at [625, 401] on span "ending 3644" at bounding box center [636, 396] width 286 height 18
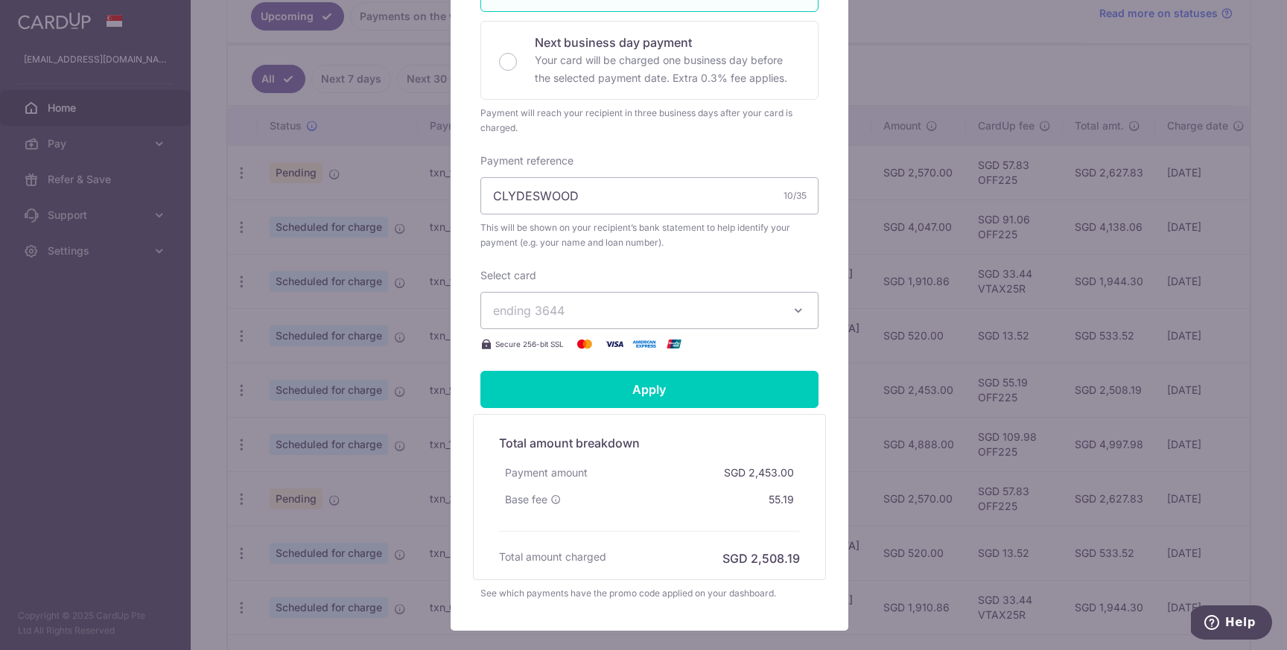
scroll to position [380, 0]
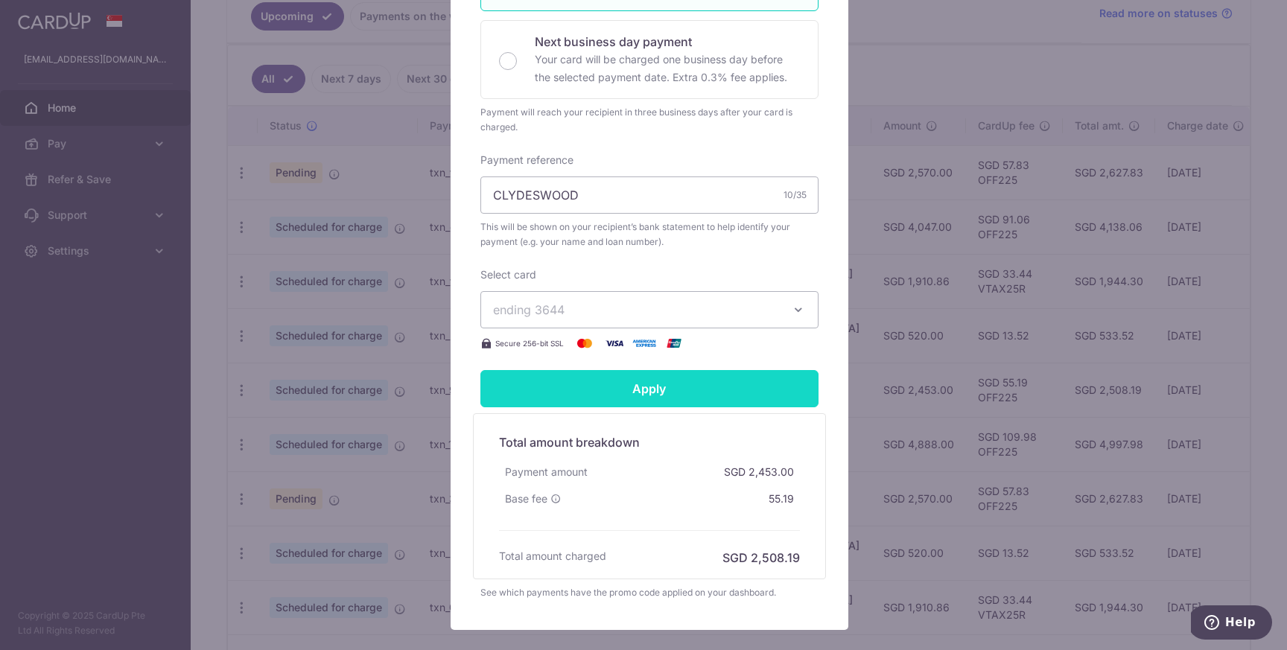
click at [627, 390] on input "Apply" at bounding box center [649, 388] width 338 height 37
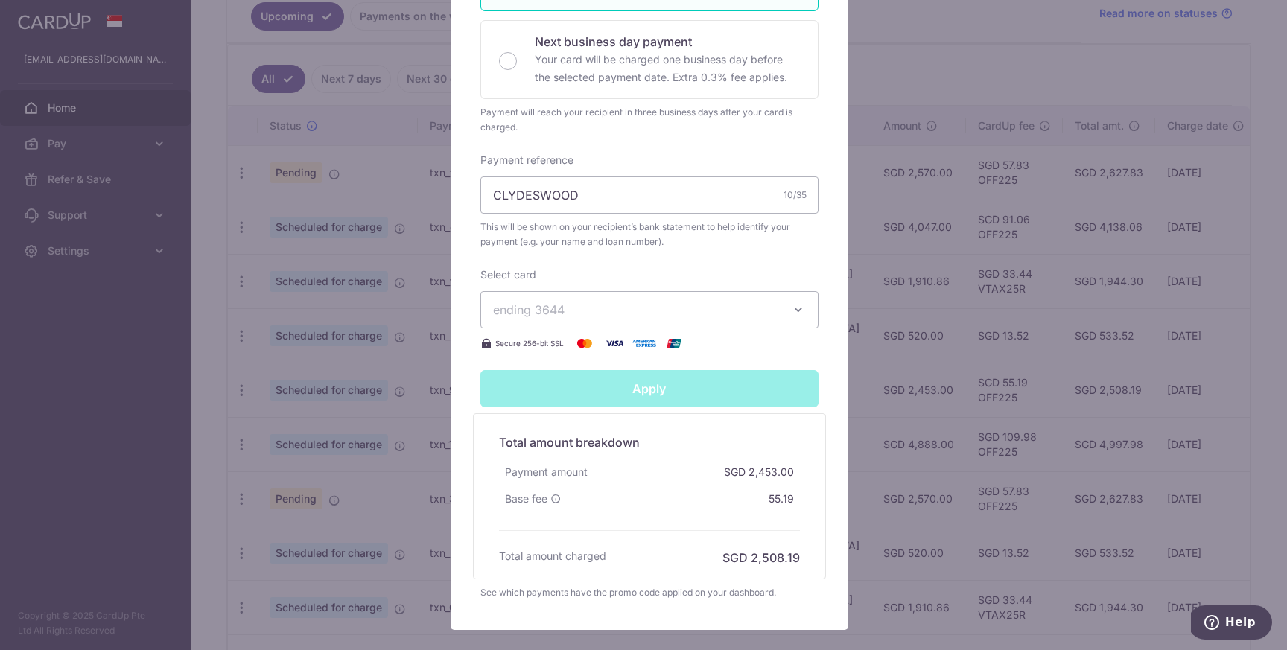
type input "Successfully Applied"
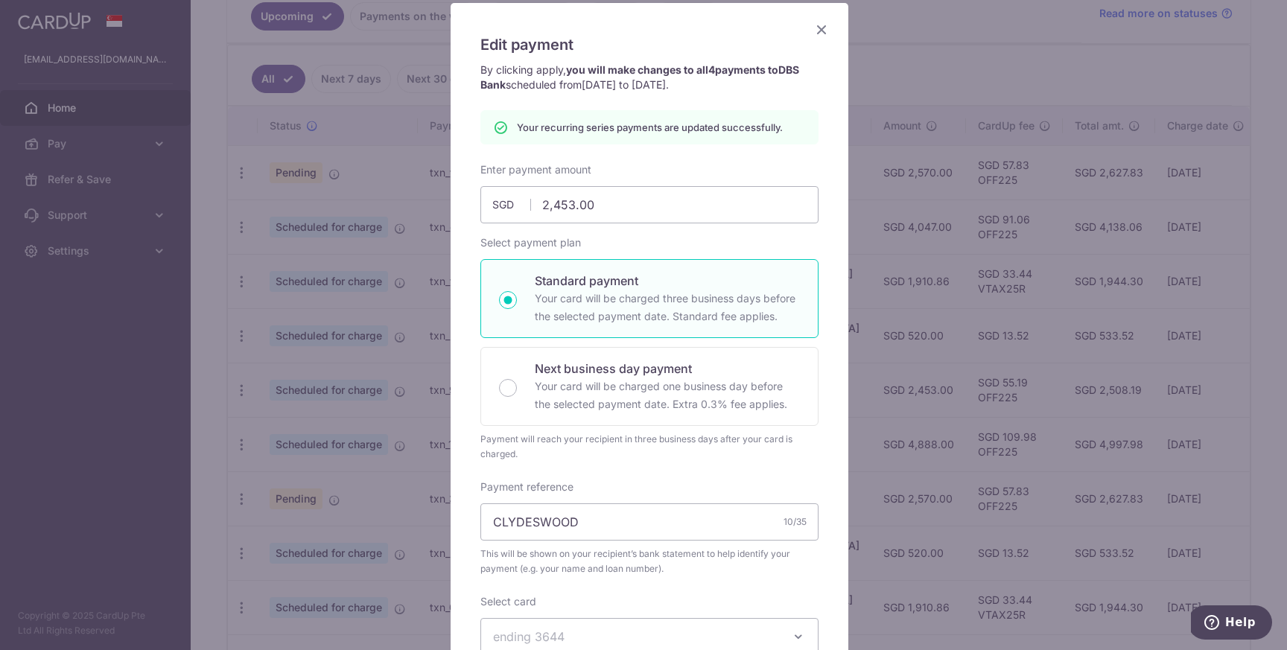
scroll to position [95, 0]
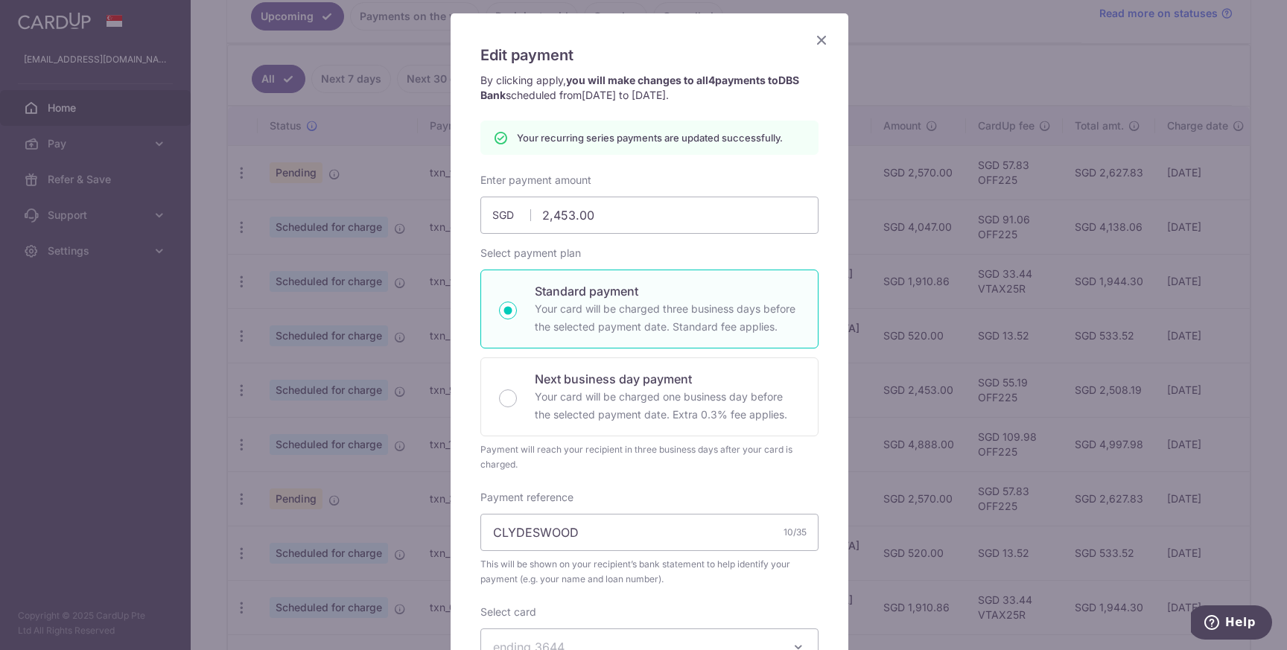
click at [813, 43] on icon "Close" at bounding box center [822, 40] width 18 height 19
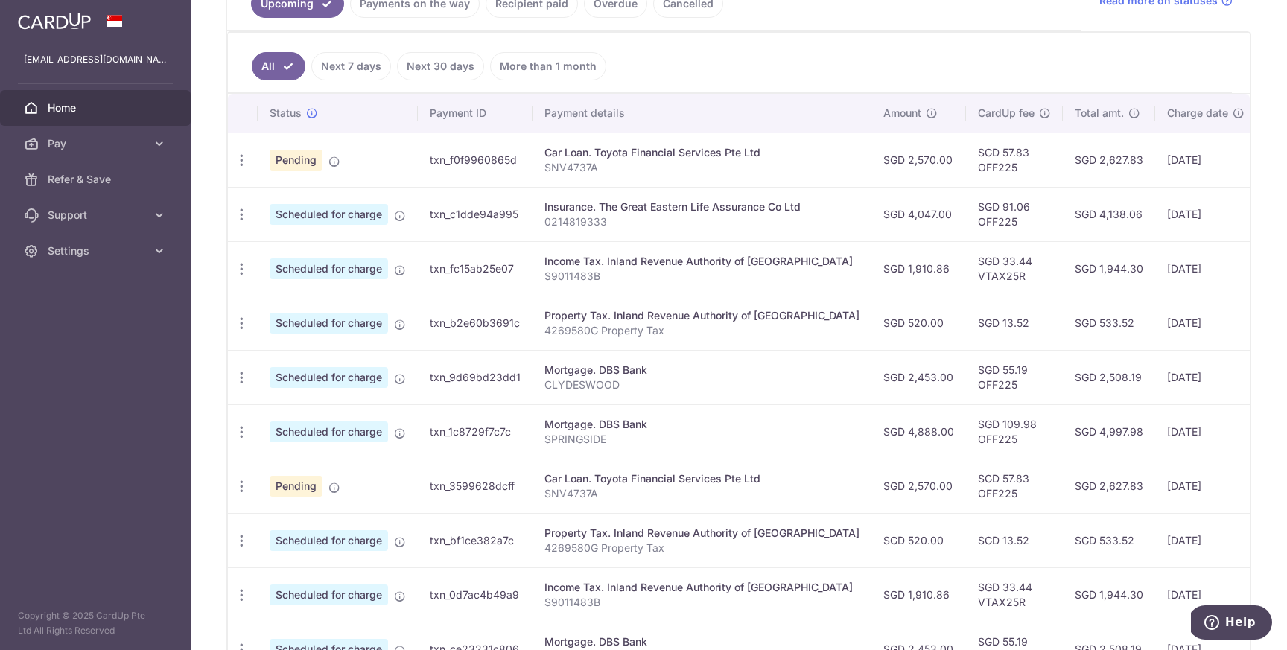
scroll to position [367, 0]
click at [243, 376] on icon "button" at bounding box center [242, 377] width 16 height 16
click at [284, 454] on span "Cancel payment" at bounding box center [321, 454] width 100 height 18
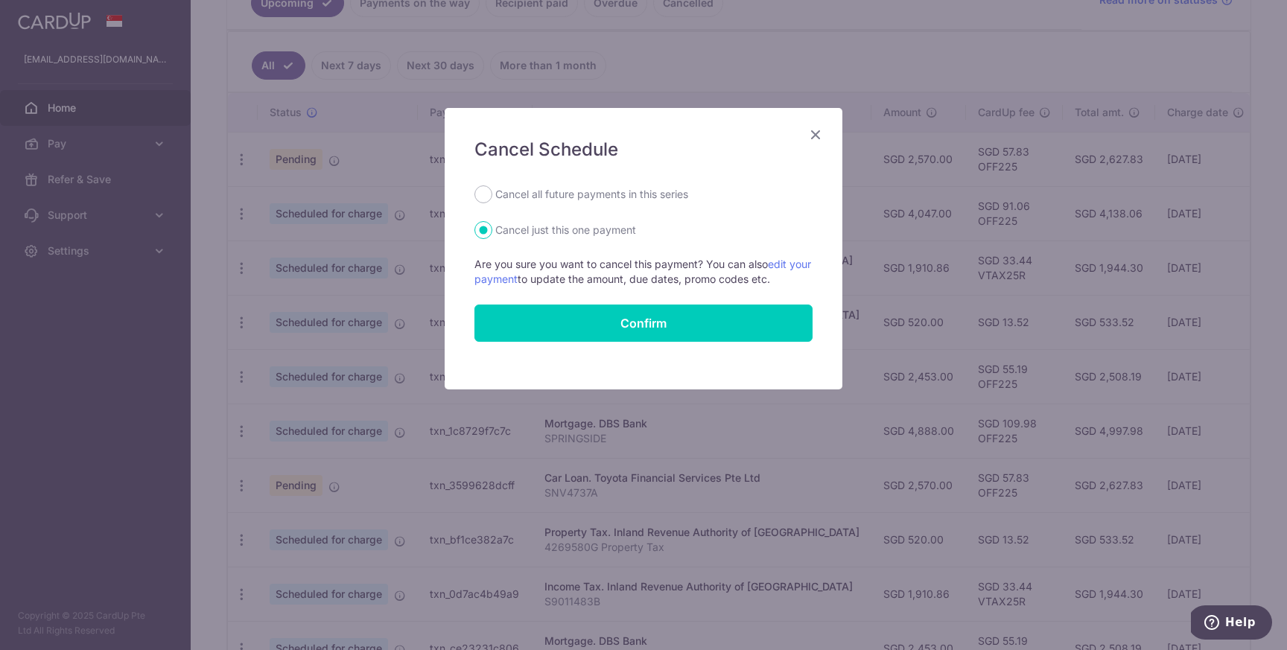
click at [609, 198] on label "Cancel all future payments in this series" at bounding box center [591, 194] width 193 height 18
click at [492, 198] on input "Cancel all future payments in this series" at bounding box center [484, 194] width 18 height 18
radio input "true"
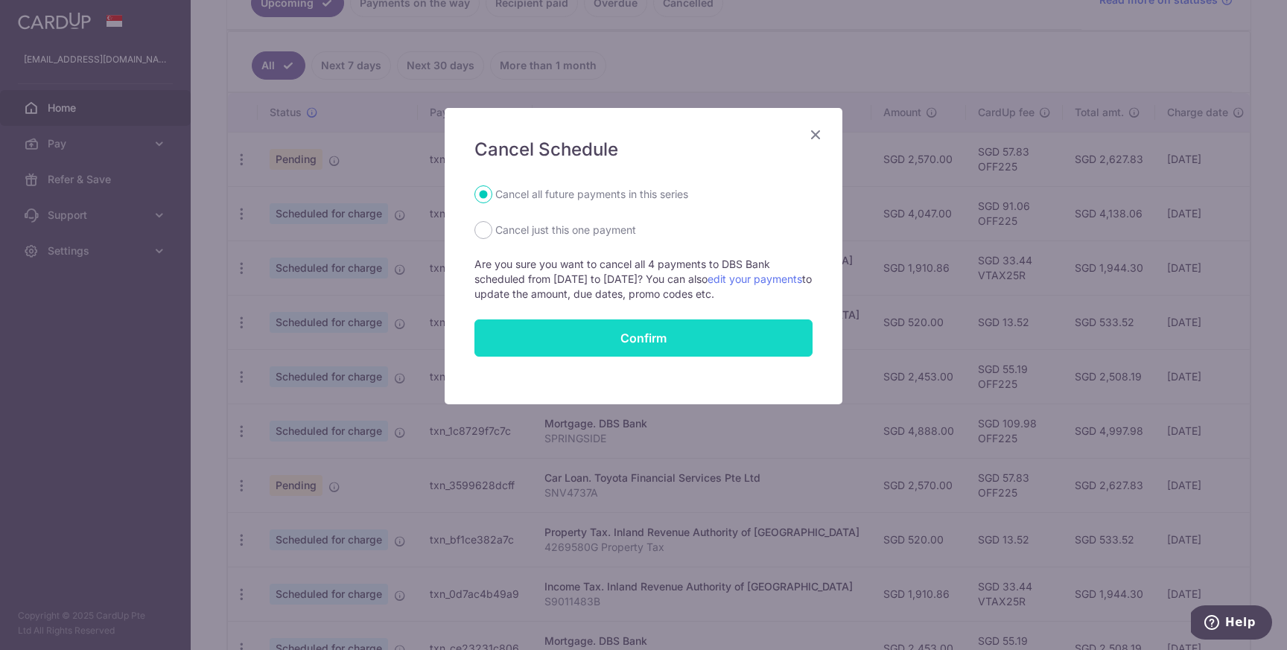
click at [599, 343] on button "Confirm" at bounding box center [644, 338] width 338 height 37
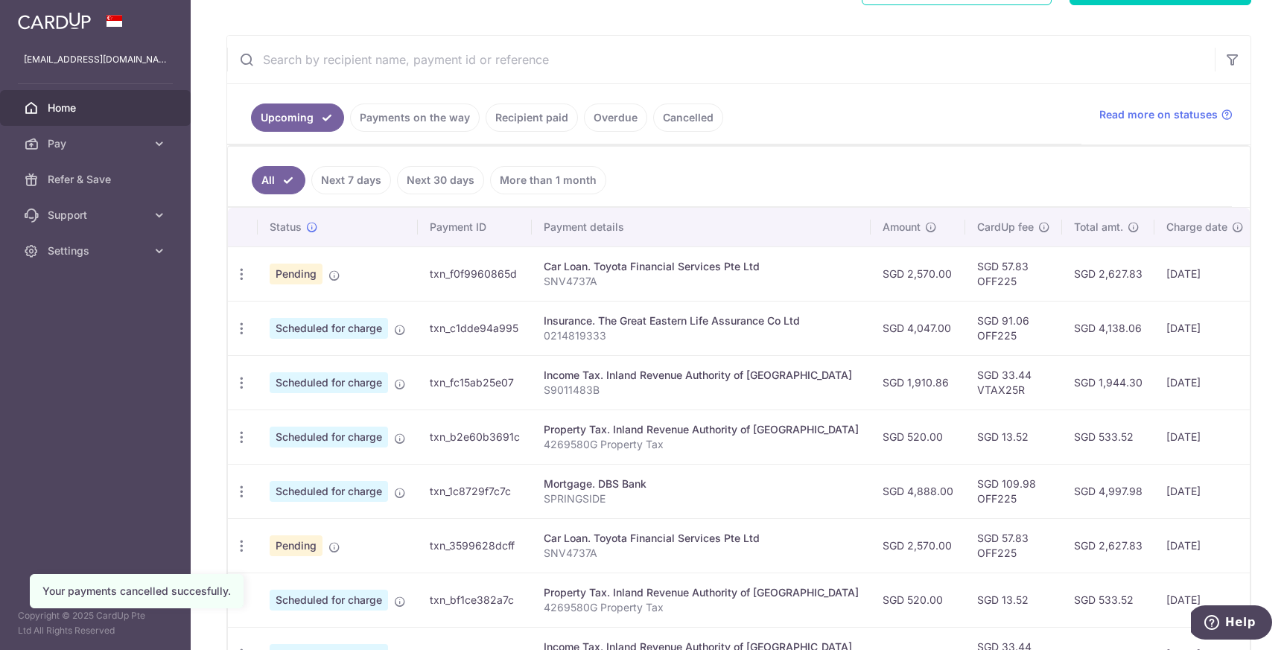
scroll to position [261, 0]
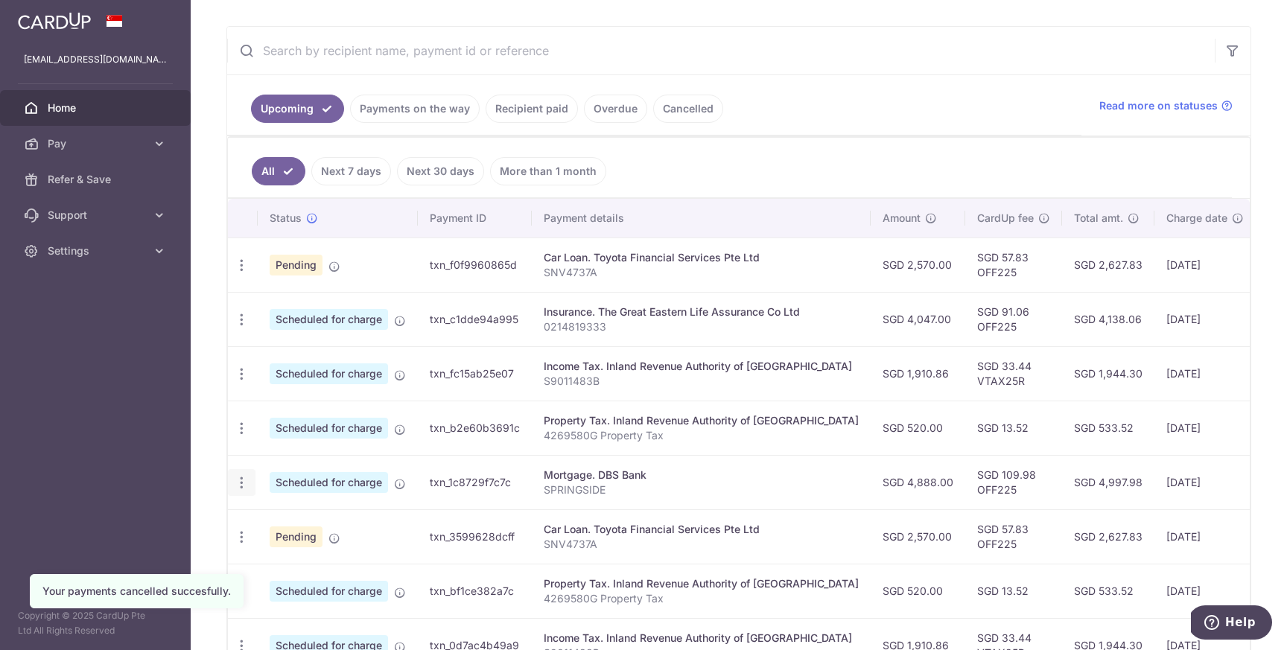
click at [245, 480] on icon "button" at bounding box center [242, 483] width 16 height 16
click at [306, 561] on span "Cancel payment" at bounding box center [321, 560] width 100 height 18
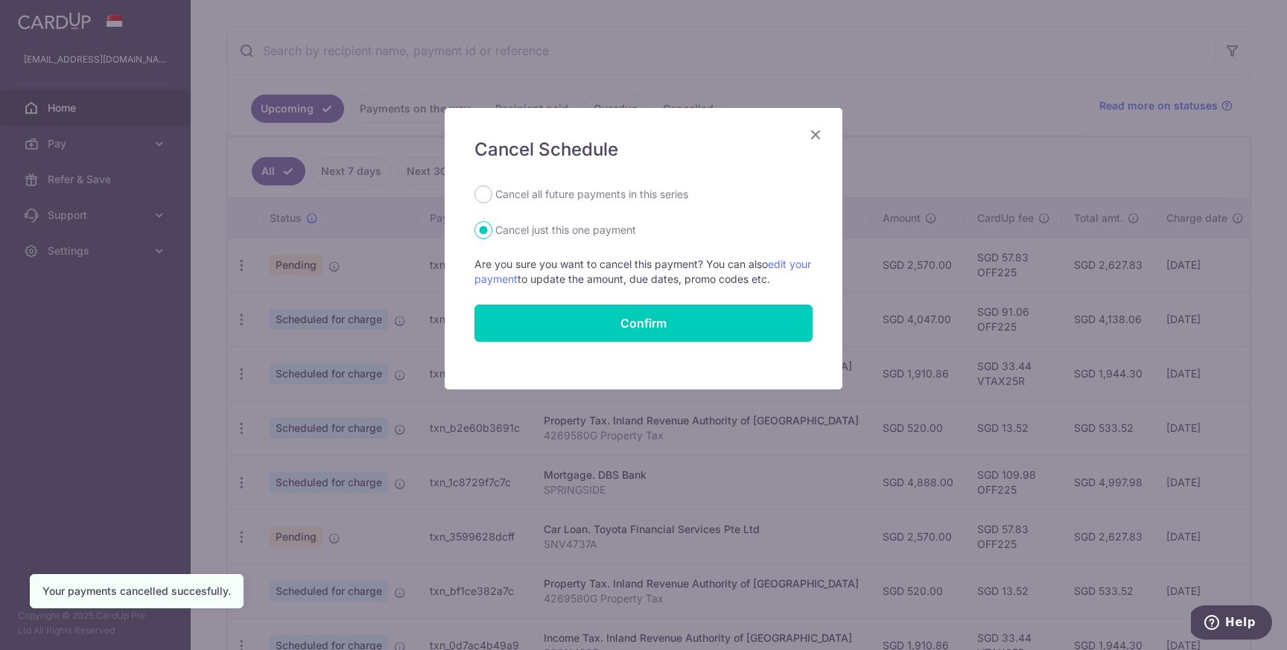
click at [676, 192] on label "Cancel all future payments in this series" at bounding box center [591, 194] width 193 height 18
click at [492, 192] on input "Cancel all future payments in this series" at bounding box center [484, 194] width 18 height 18
radio input "true"
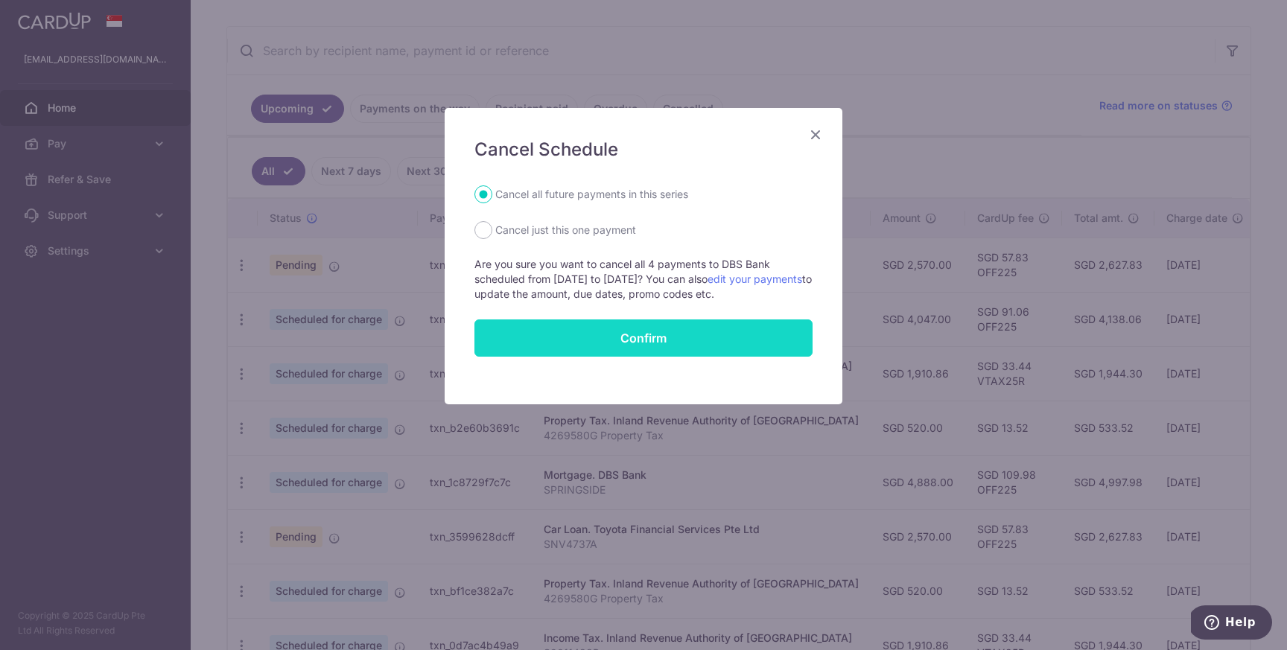
click at [658, 340] on button "Confirm" at bounding box center [644, 338] width 338 height 37
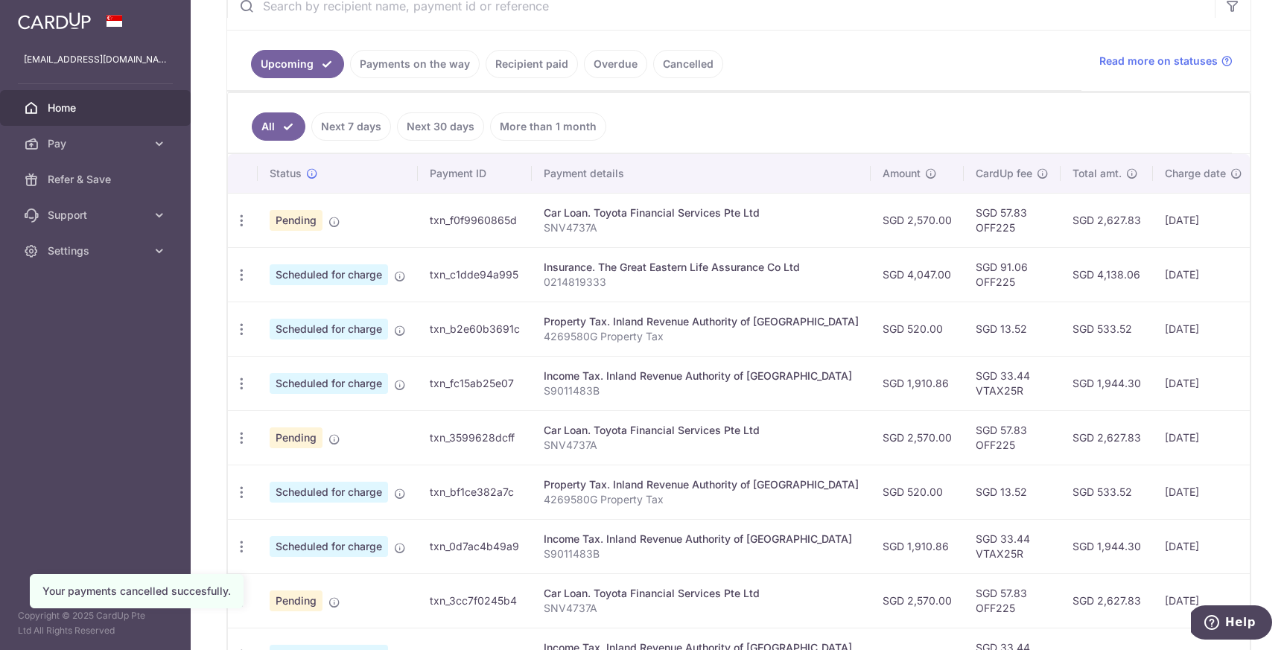
scroll to position [275, 0]
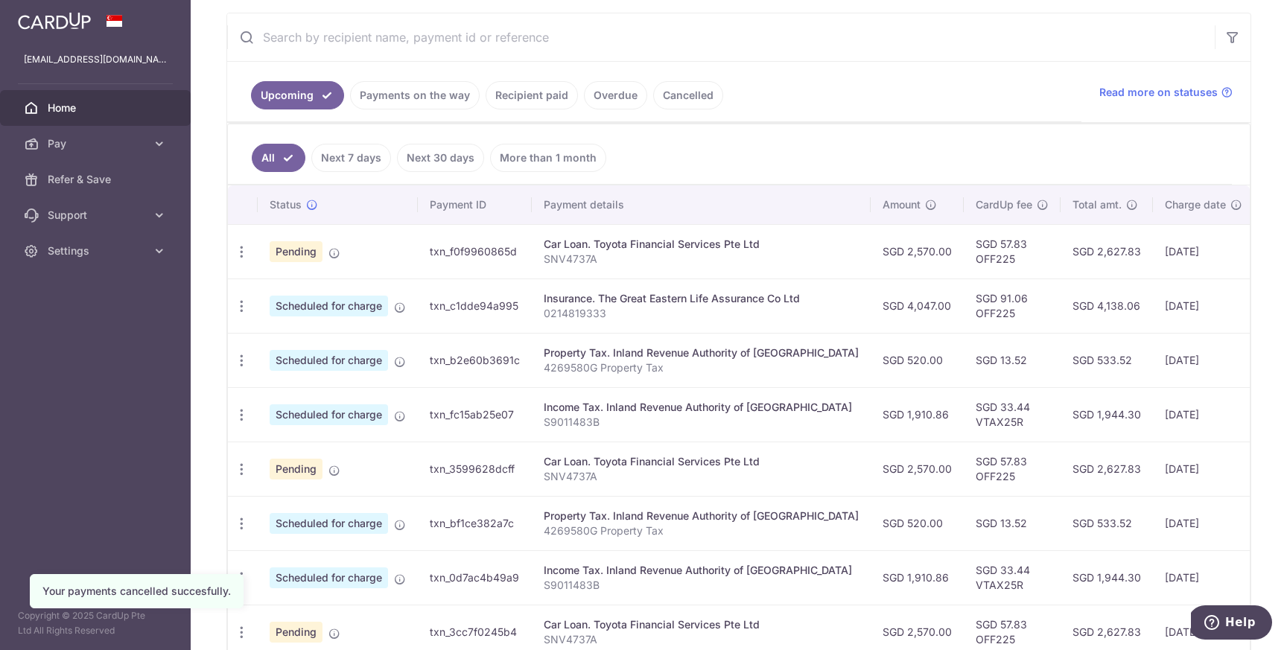
click at [662, 91] on link "Cancelled" at bounding box center [688, 95] width 70 height 28
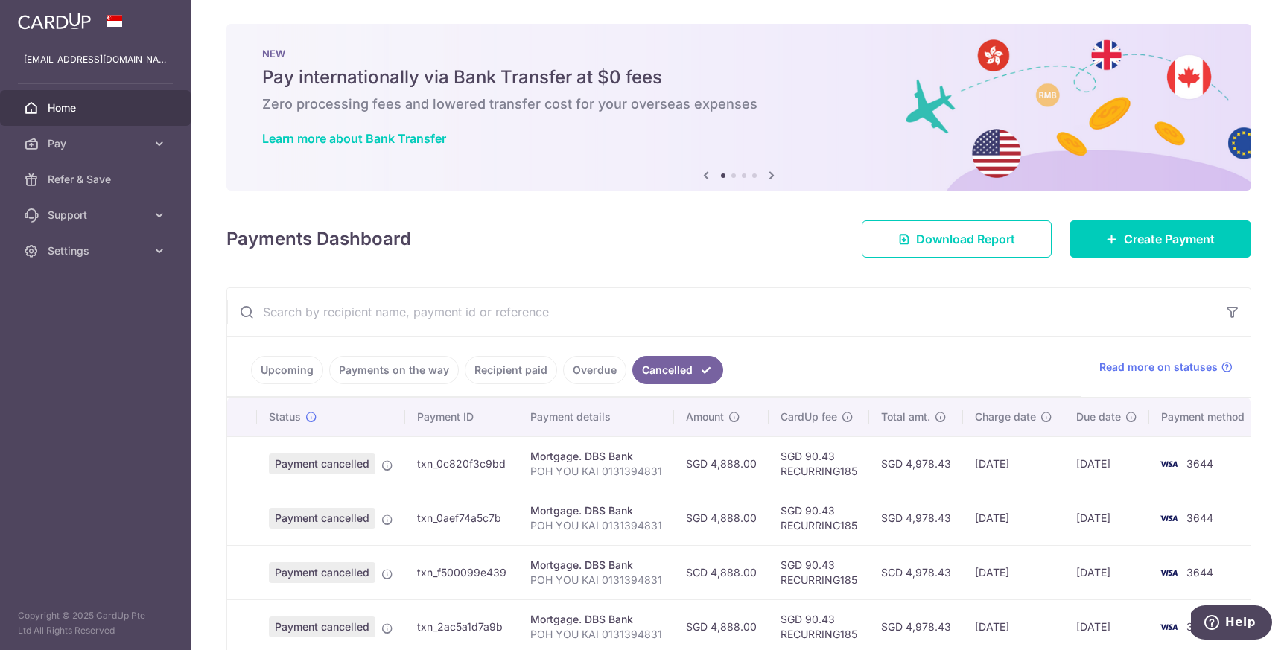
click at [446, 466] on td "txn_0c820f3c9bd" at bounding box center [461, 464] width 113 height 54
click at [385, 460] on icon at bounding box center [387, 466] width 12 height 12
click at [345, 463] on span "Payment cancelled" at bounding box center [322, 464] width 107 height 21
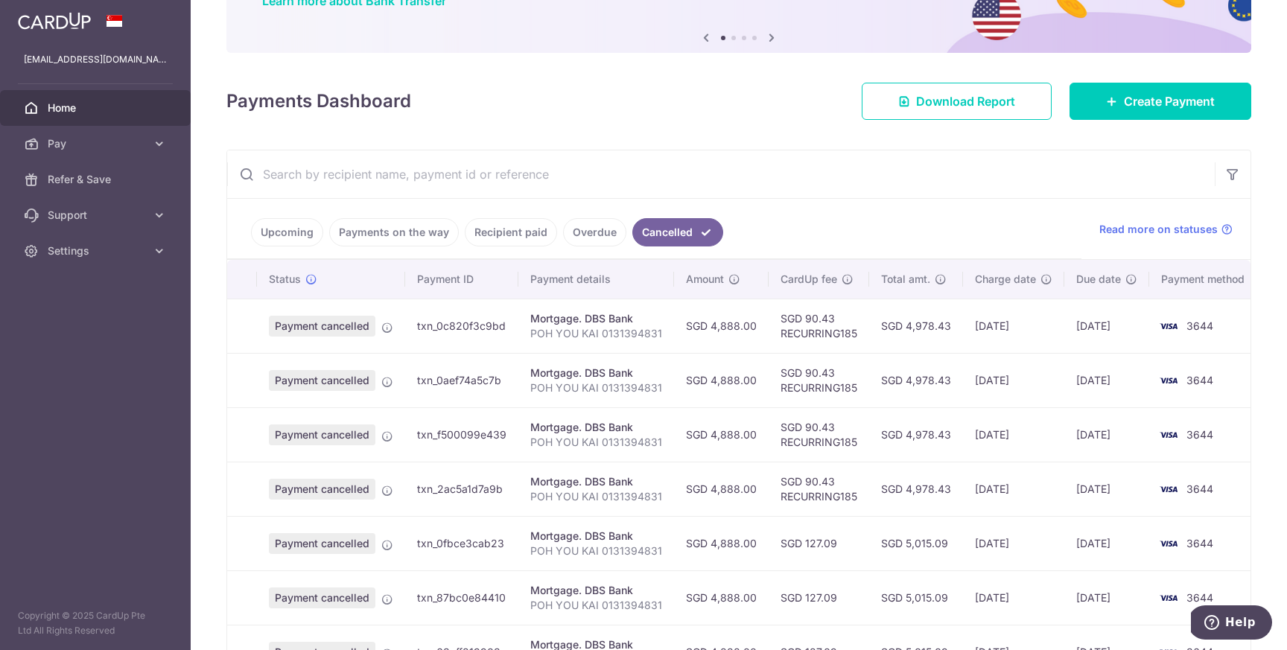
scroll to position [150, 0]
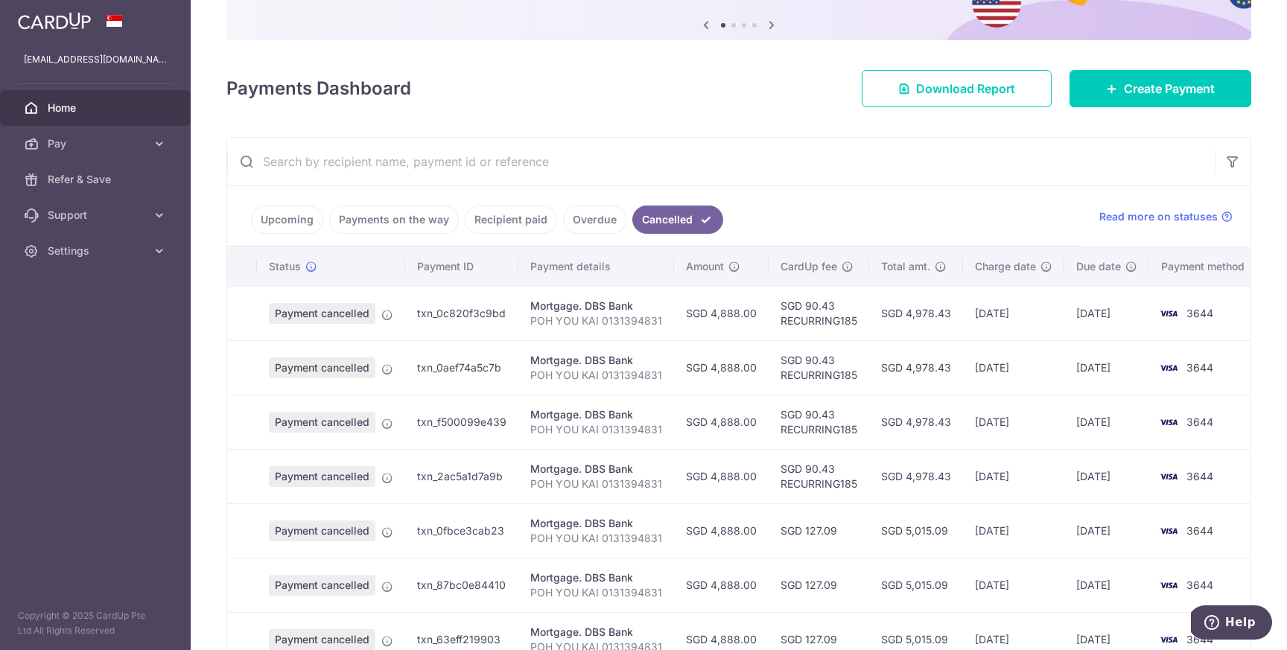
click at [294, 221] on link "Upcoming" at bounding box center [287, 220] width 72 height 28
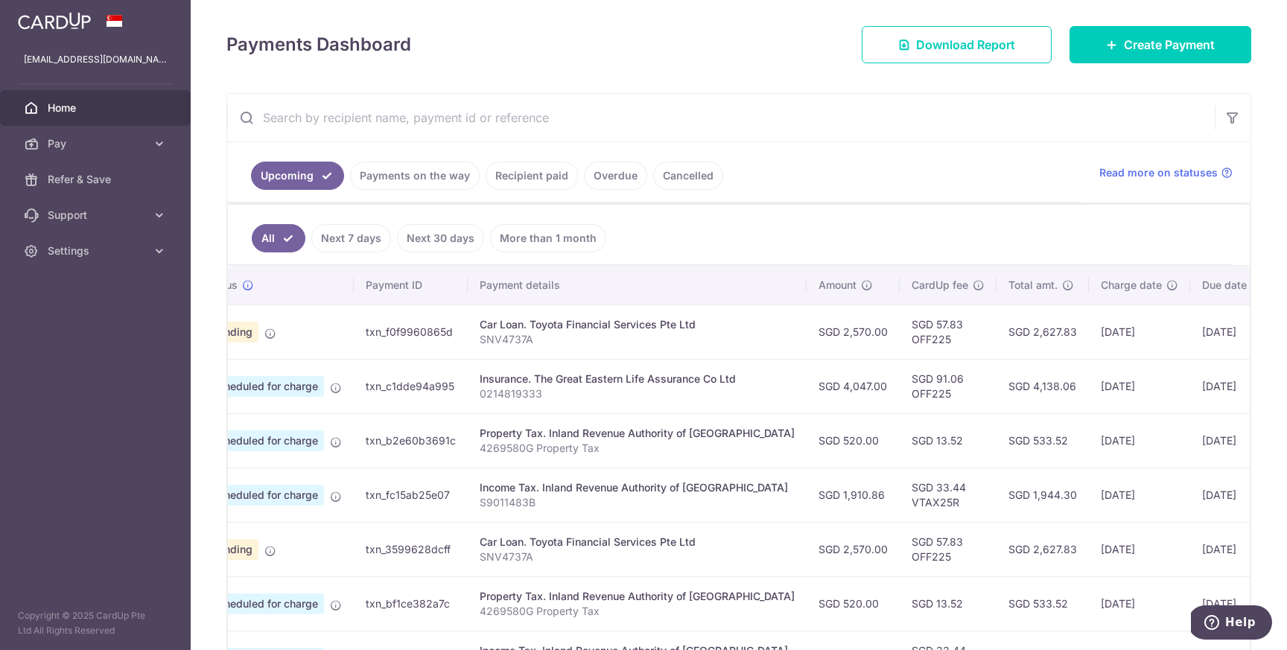
scroll to position [0, 0]
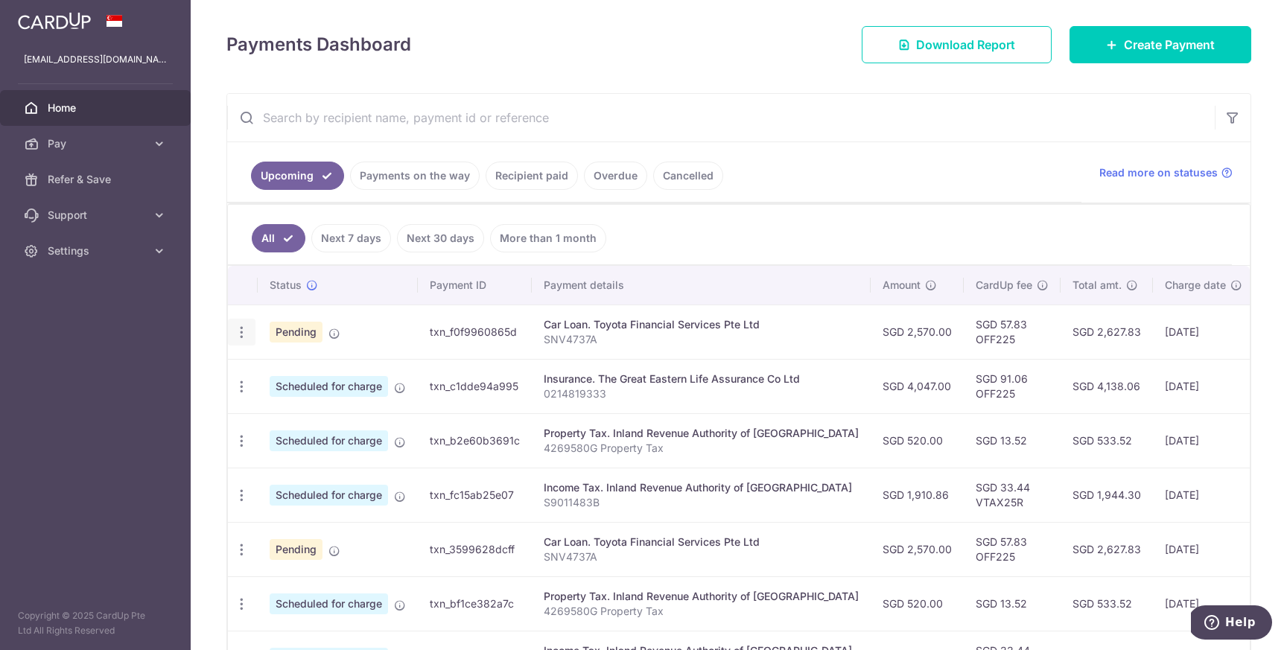
click at [244, 328] on icon "button" at bounding box center [242, 333] width 16 height 16
click at [291, 404] on span "Cancel payment" at bounding box center [321, 410] width 100 height 18
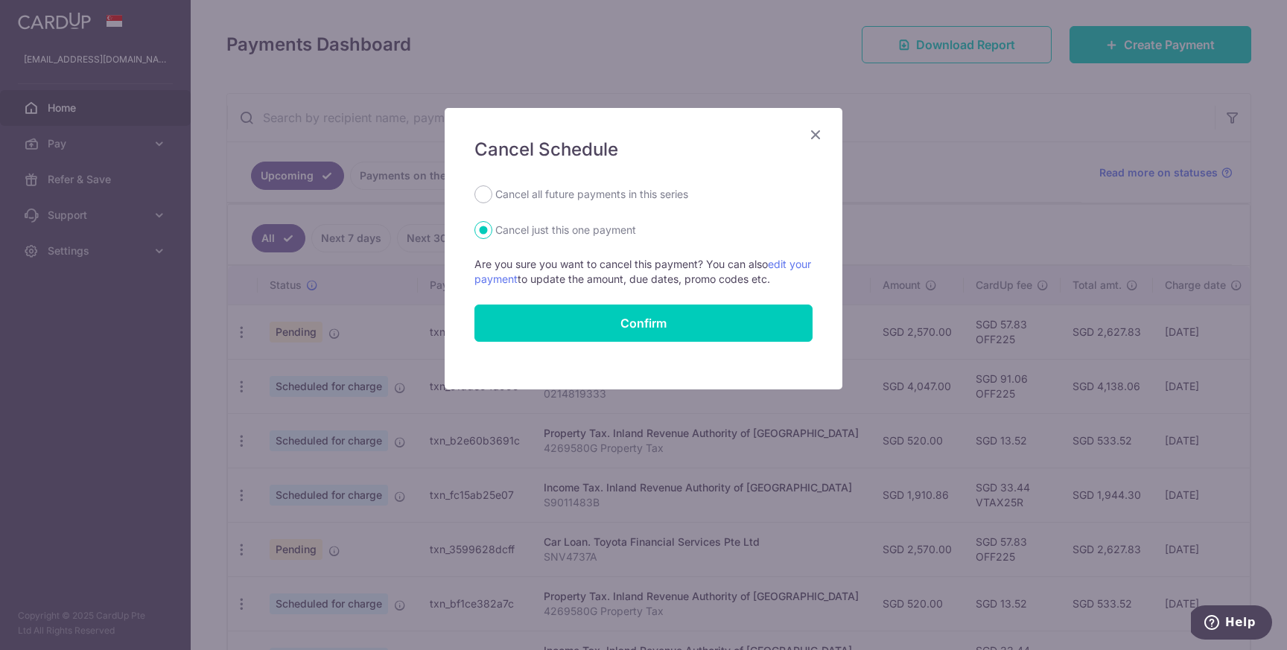
click at [653, 192] on label "Cancel all future payments in this series" at bounding box center [591, 194] width 193 height 18
click at [492, 192] on input "Cancel all future payments in this series" at bounding box center [484, 194] width 18 height 18
radio input "true"
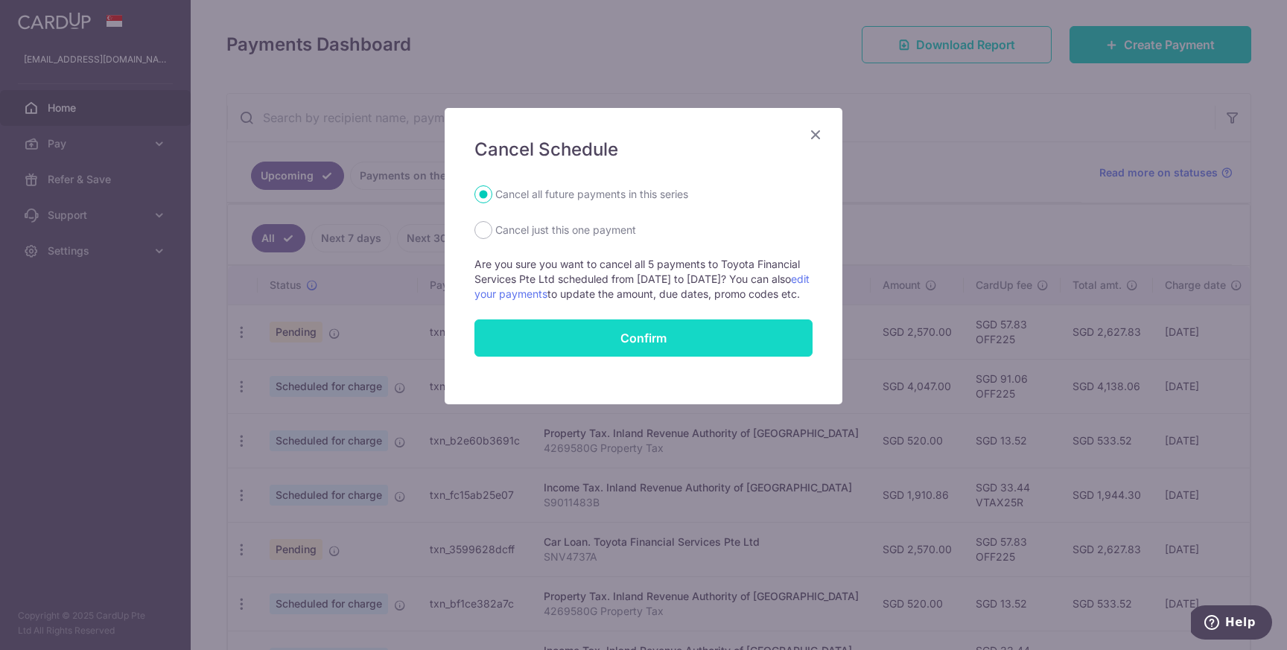
click at [649, 348] on button "Confirm" at bounding box center [644, 338] width 338 height 37
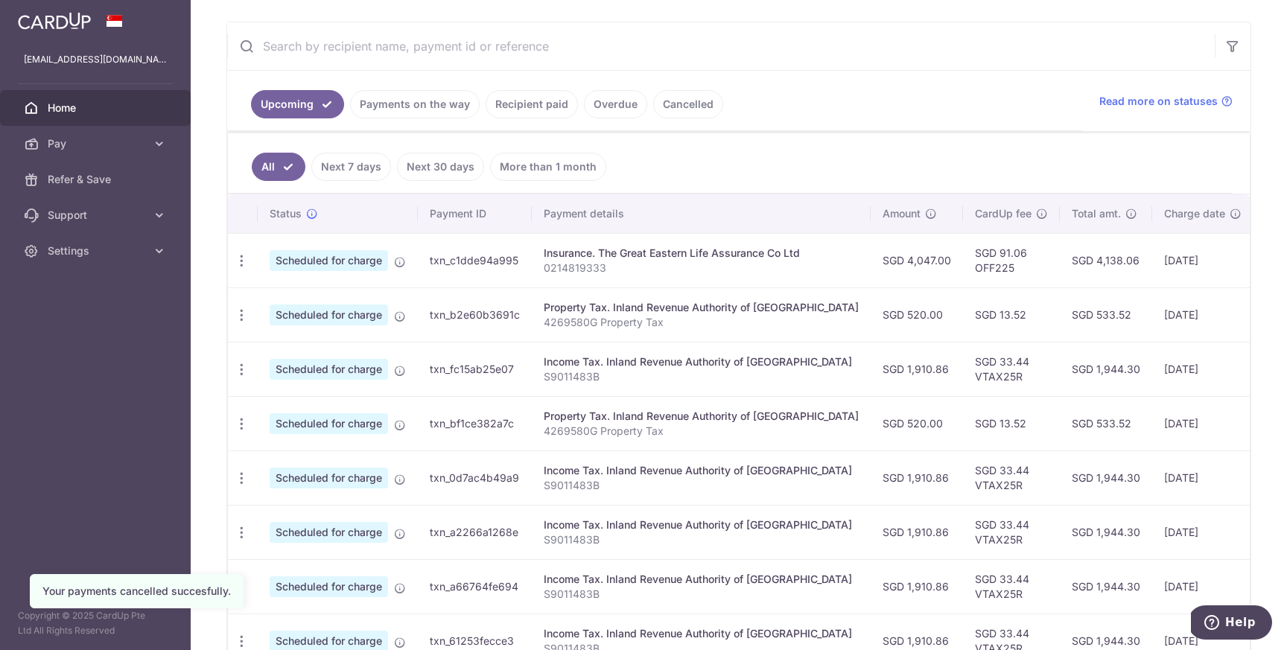
scroll to position [365, 0]
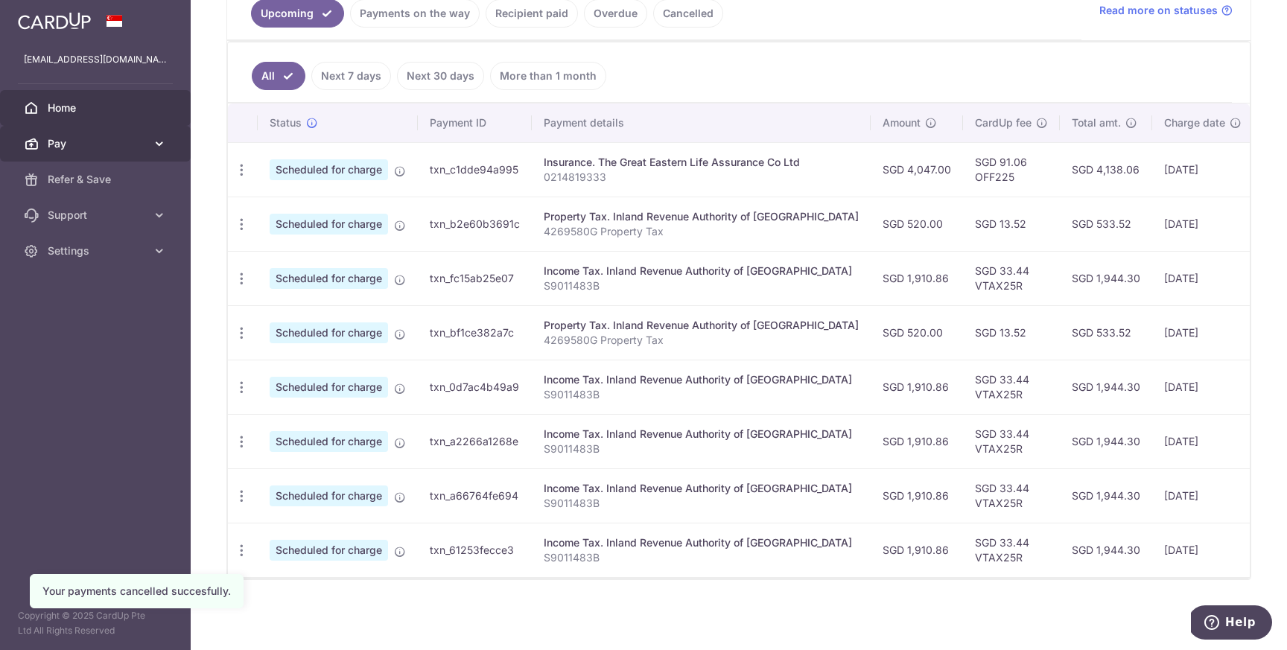
click at [120, 153] on link "Pay" at bounding box center [95, 144] width 191 height 36
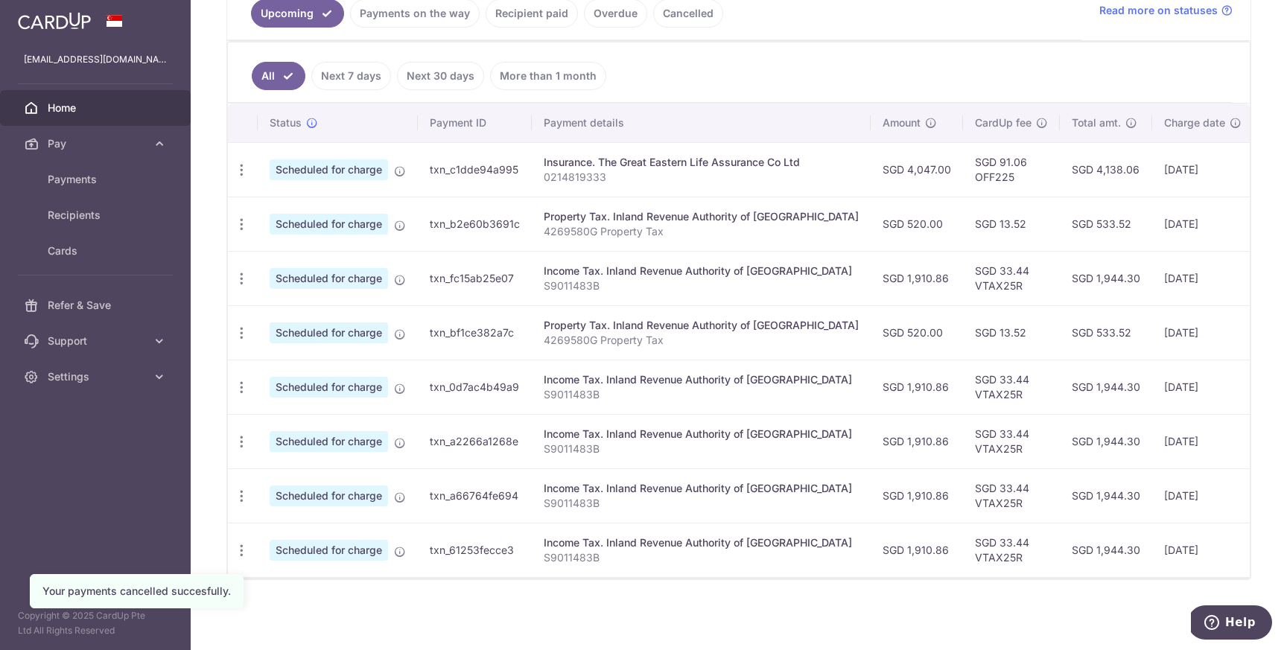
click at [544, 13] on link "Recipient paid" at bounding box center [532, 13] width 92 height 28
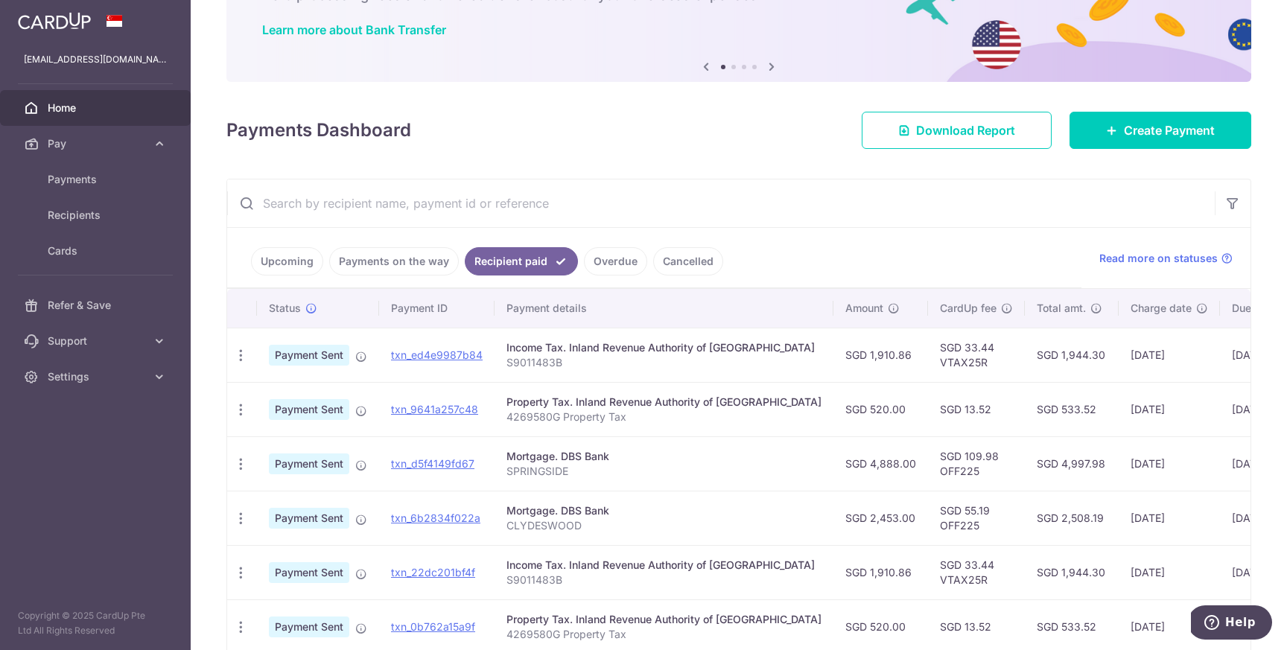
scroll to position [118, 0]
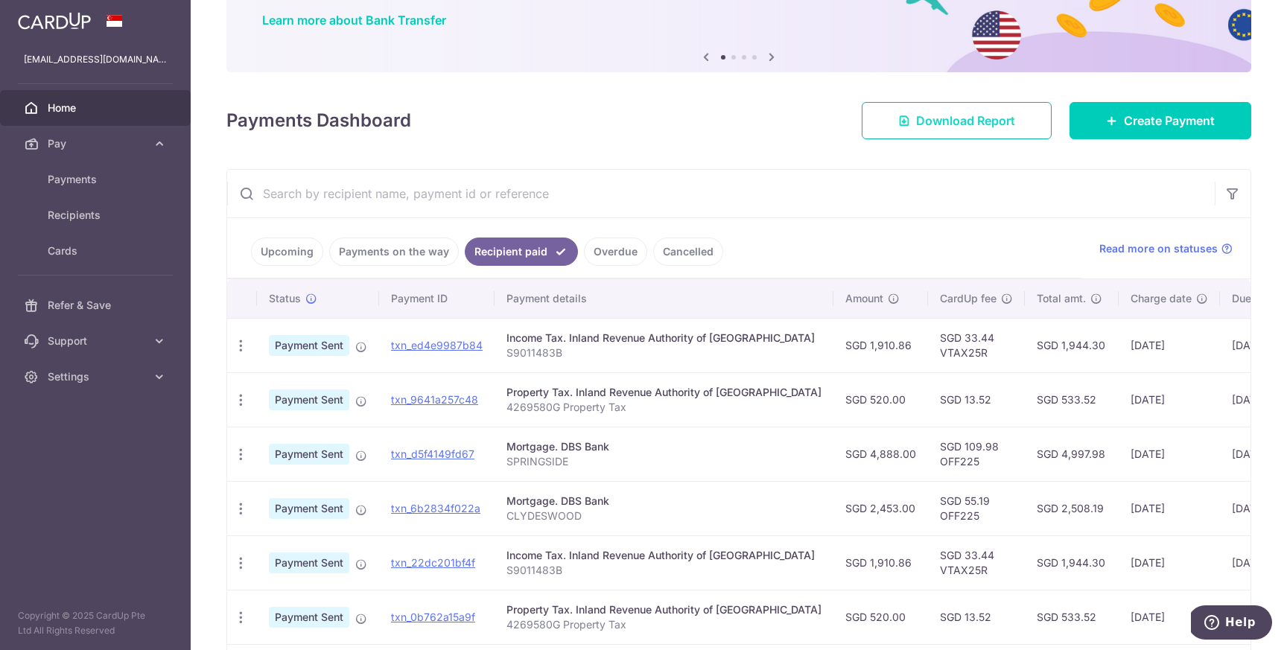
click at [916, 118] on span "Download Report" at bounding box center [965, 121] width 99 height 18
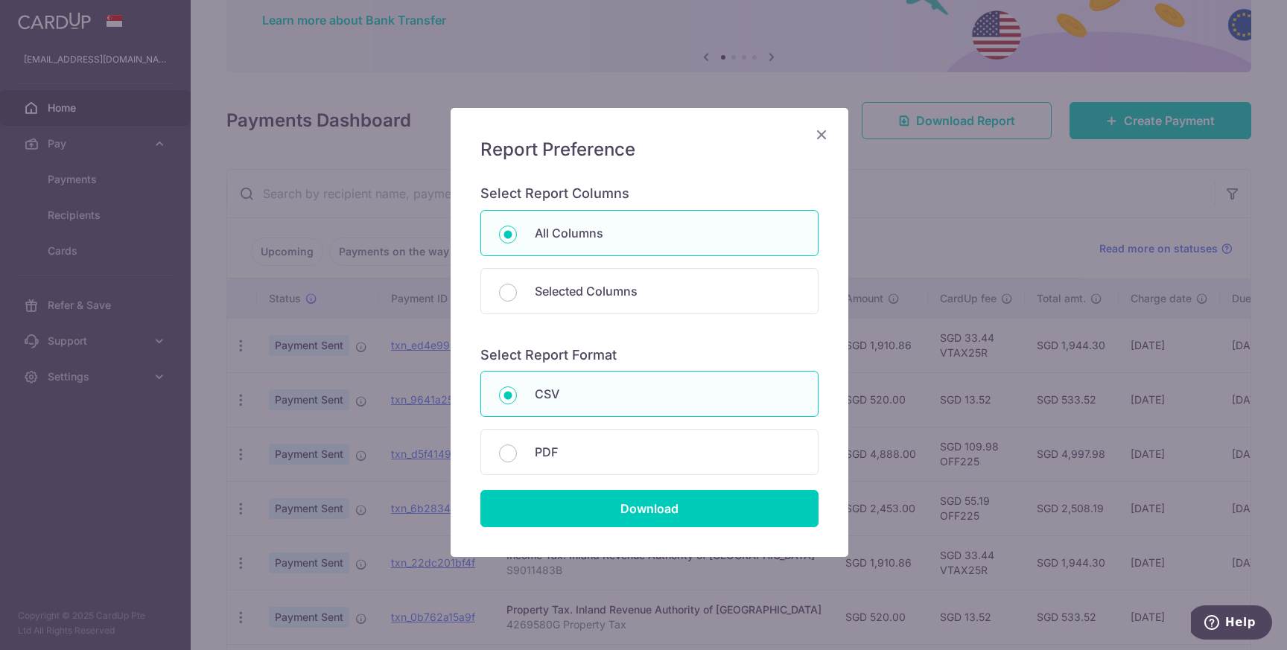
scroll to position [15, 0]
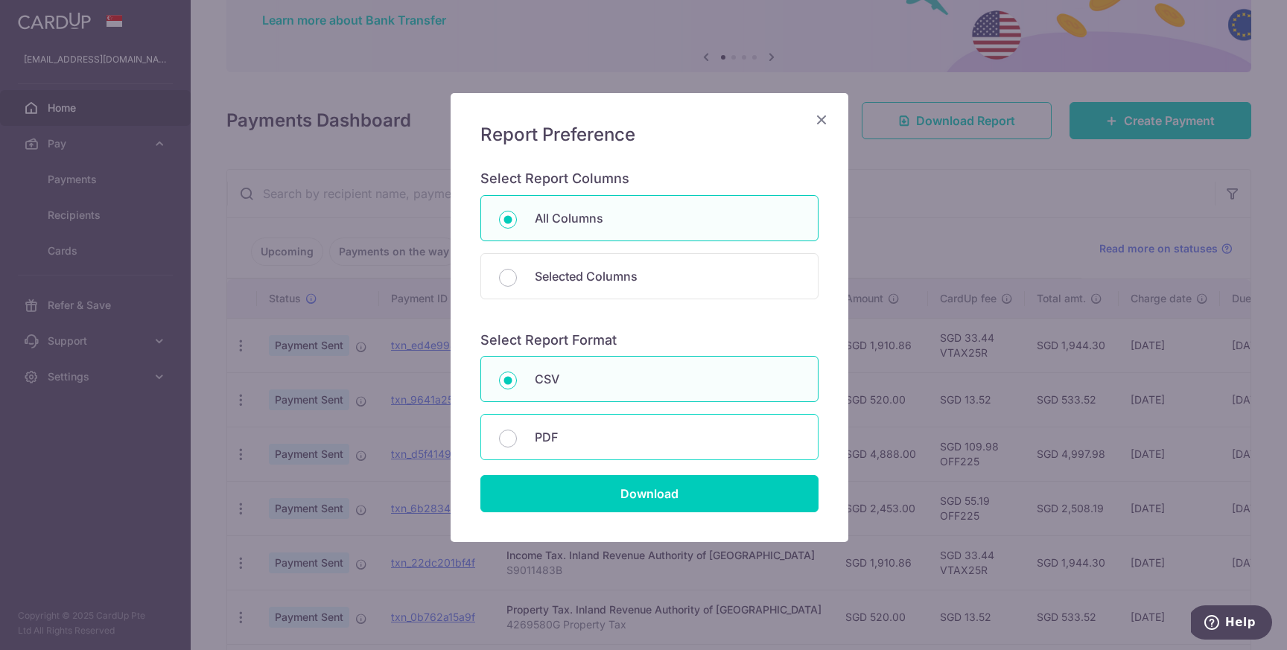
click at [667, 455] on div "PDF" at bounding box center [649, 437] width 338 height 46
radio input "false"
radio input "true"
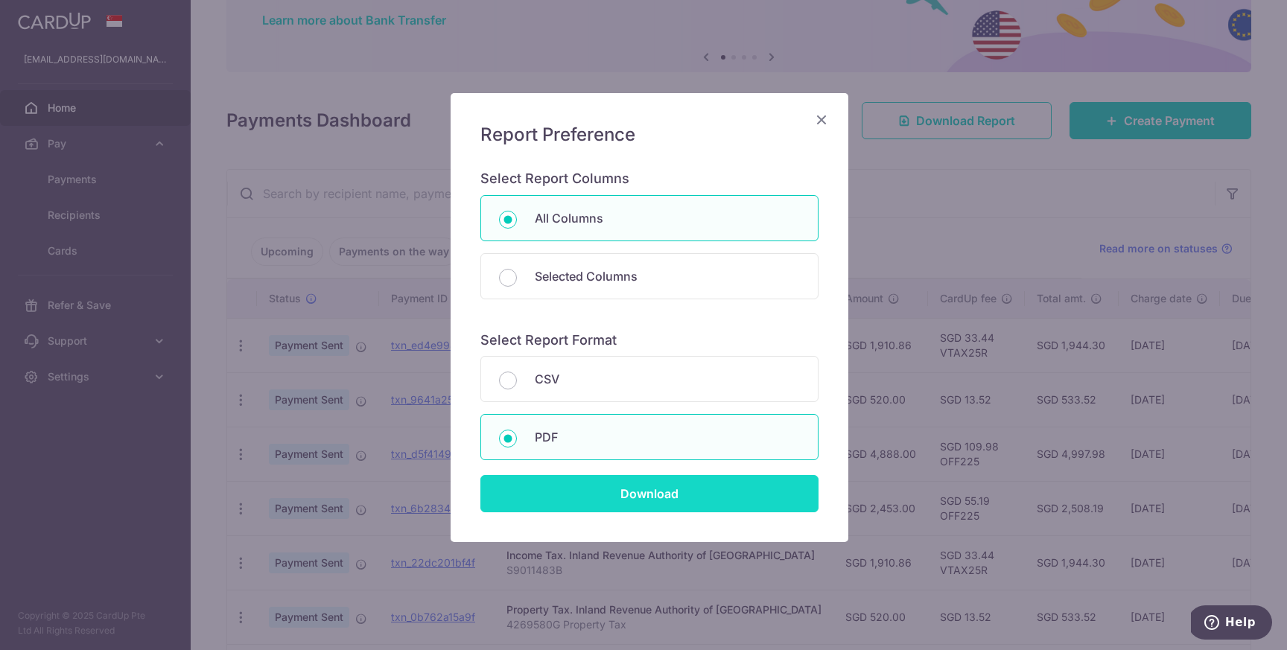
click at [662, 496] on input "Download" at bounding box center [649, 493] width 338 height 37
